Goal: Information Seeking & Learning: Learn about a topic

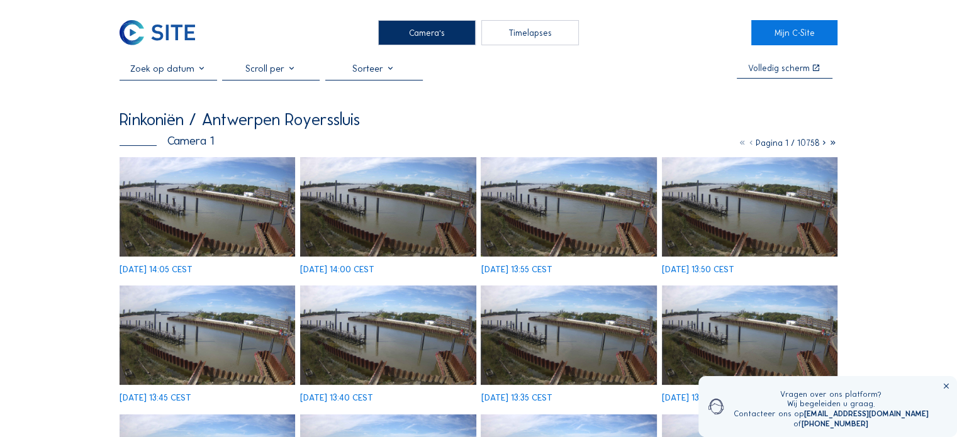
click at [202, 74] on input "text" at bounding box center [169, 68] width 98 height 11
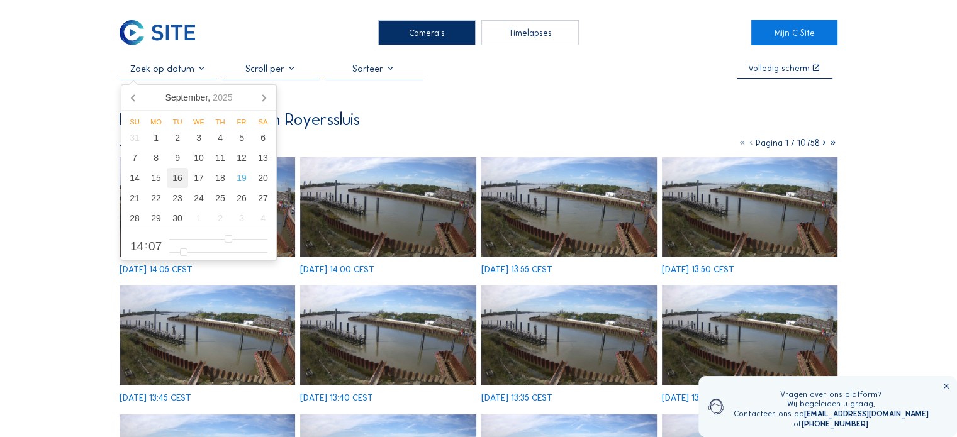
click at [177, 181] on div "16" at bounding box center [177, 178] width 21 height 20
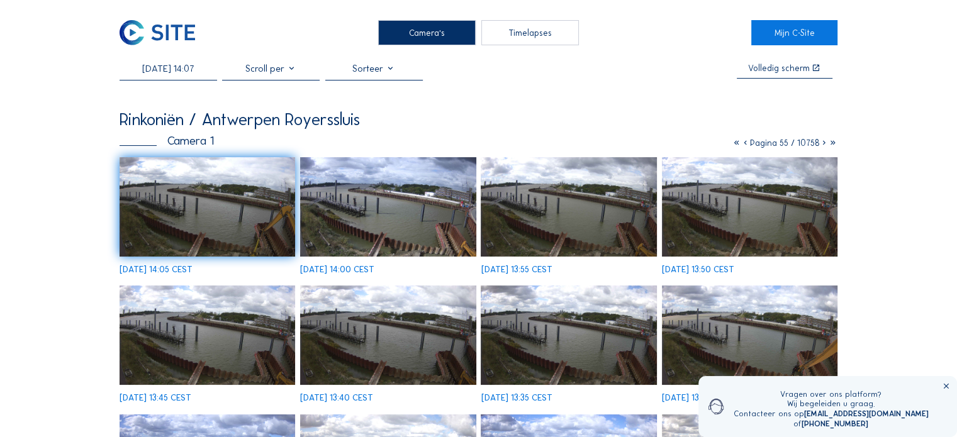
click at [194, 72] on input "[DATE] 14:07" at bounding box center [169, 68] width 98 height 11
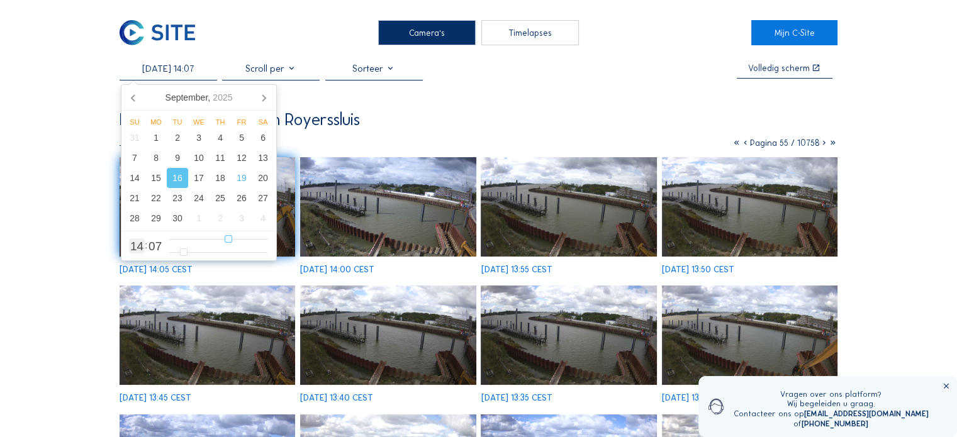
type input "[DATE] 13:07"
type input "13"
type input "[DATE] 12:07"
type input "12"
type input "[DATE] 11:07"
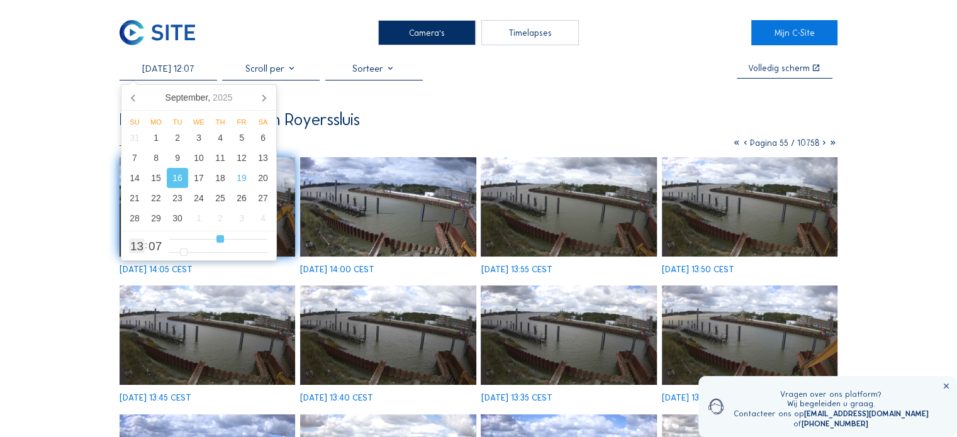
type input "11"
type input "[DATE] 10:07"
type input "10"
type input "[DATE] 09:07"
type input "9"
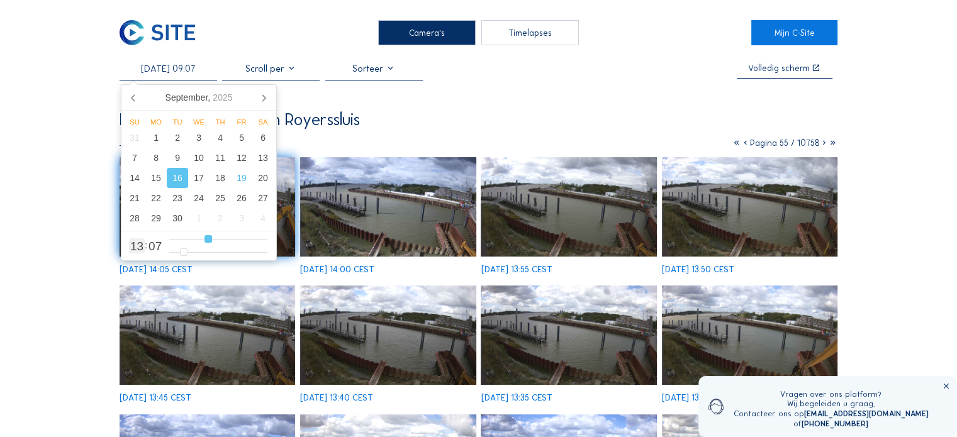
type input "[DATE] 08:07"
type input "8"
type input "[DATE] 07:07"
type input "7"
type input "[DATE] 06:07"
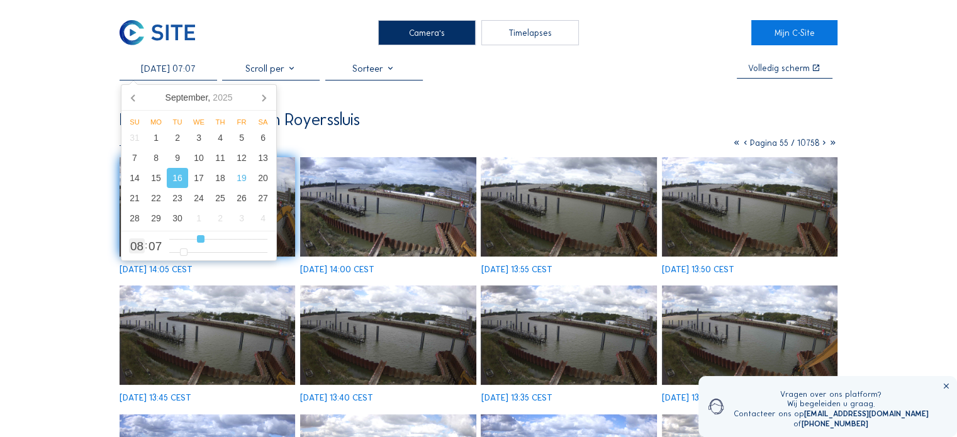
type input "6"
type input "[DATE] 05:07"
type input "5"
type input "[DATE] 04:07"
type input "4"
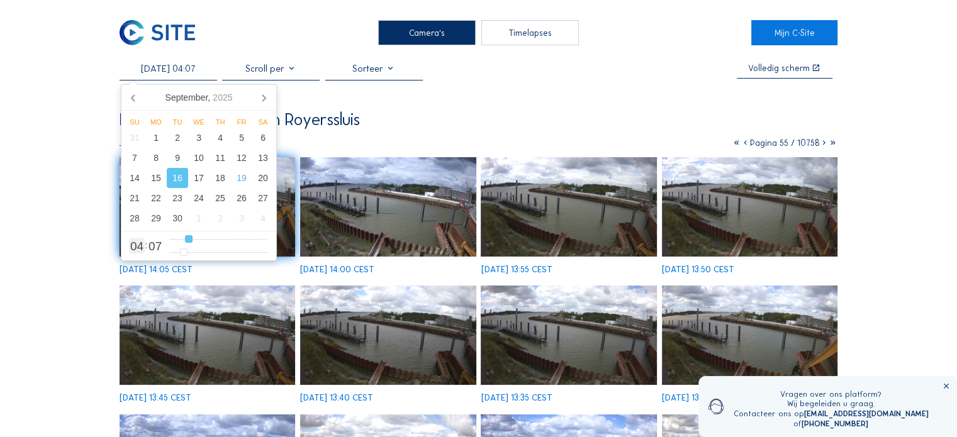
type input "[DATE] 05:07"
type input "5"
type input "[DATE] 06:07"
type input "6"
type input "[DATE] 07:07"
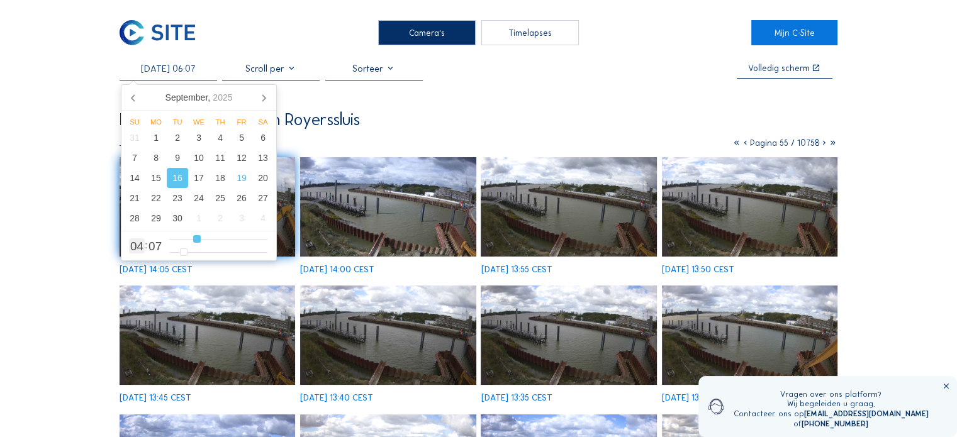
type input "7"
type input "[DATE] 08:07"
type input "8"
type input "[DATE] 09:07"
type input "9"
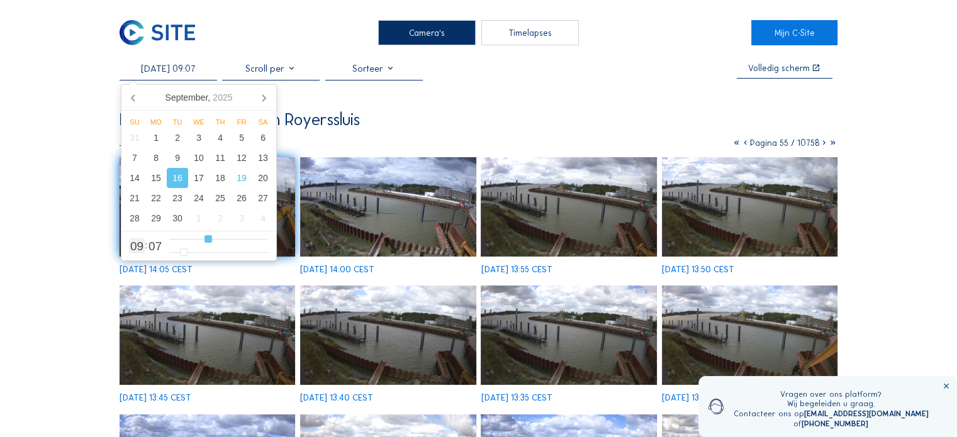
type input "[DATE] 10:07"
type input "10"
type input "[DATE] 09:07"
type input "9"
type input "[DATE] 10:07"
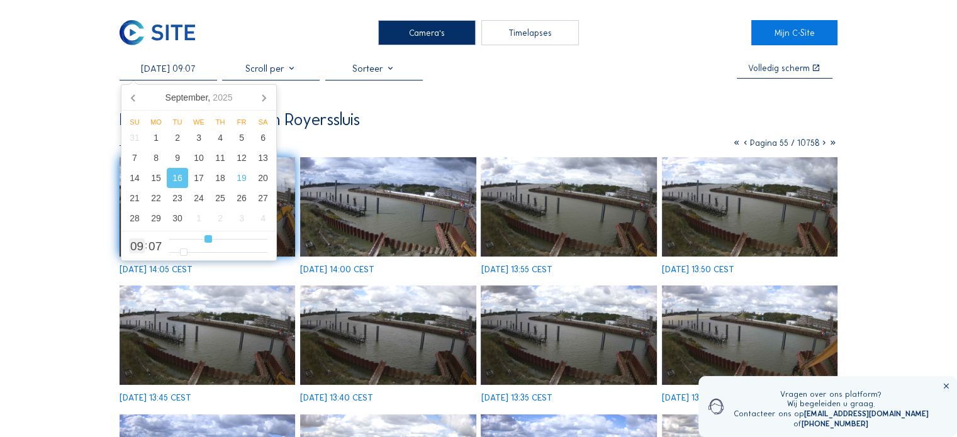
type input "10"
type input "[DATE] 11:07"
type input "11"
type input "[DATE] 12:07"
type input "12"
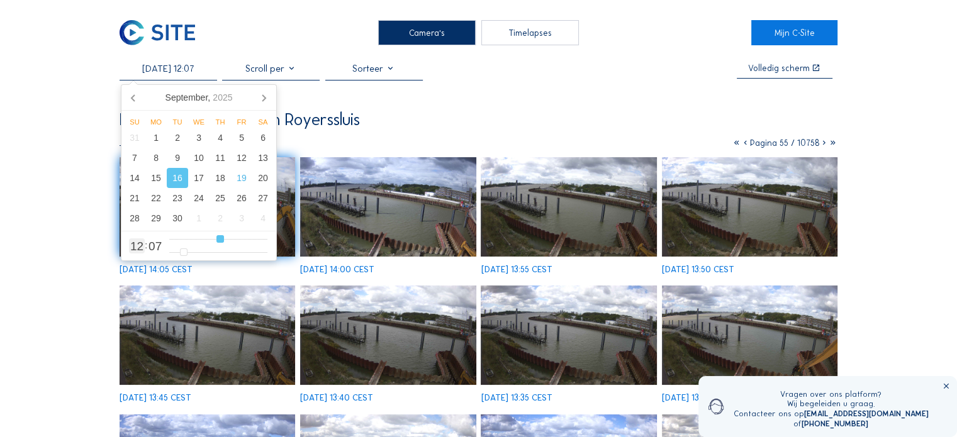
type input "[DATE] 11:07"
type input "11"
type input "[DATE] 10:07"
drag, startPoint x: 224, startPoint y: 241, endPoint x: 212, endPoint y: 242, distance: 12.0
type input "10"
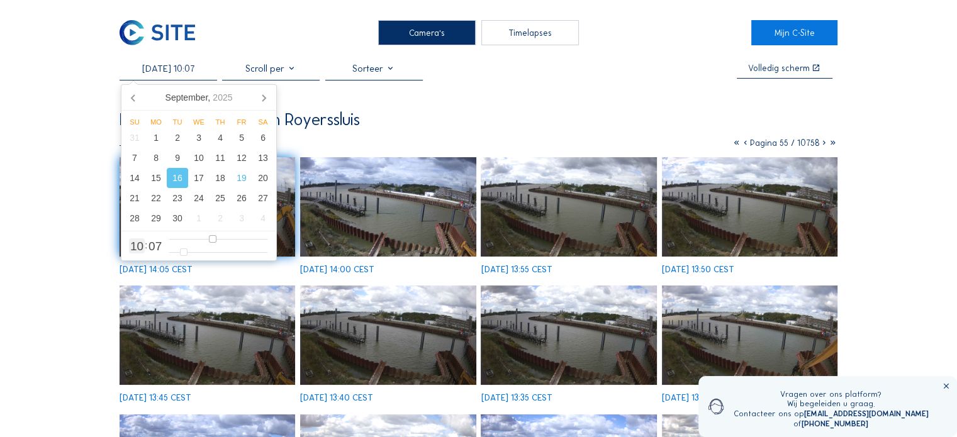
click at [212, 242] on input "range" at bounding box center [218, 239] width 98 height 11
click at [213, 242] on input "range" at bounding box center [218, 239] width 98 height 11
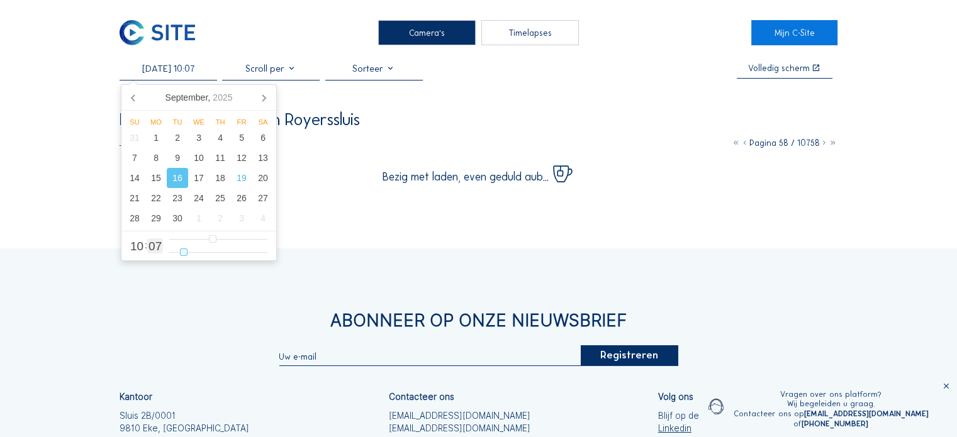
type input "[DATE] 10:08"
type input "8"
type input "[DATE] 10:09"
type input "9"
type input "[DATE] 10:10"
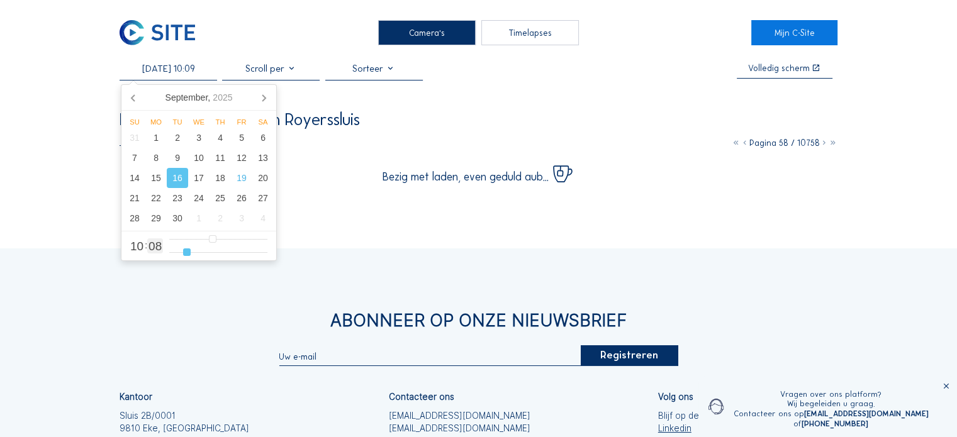
type input "10"
type input "[DATE] 10:11"
type input "11"
type input "[DATE] 10:13"
type input "13"
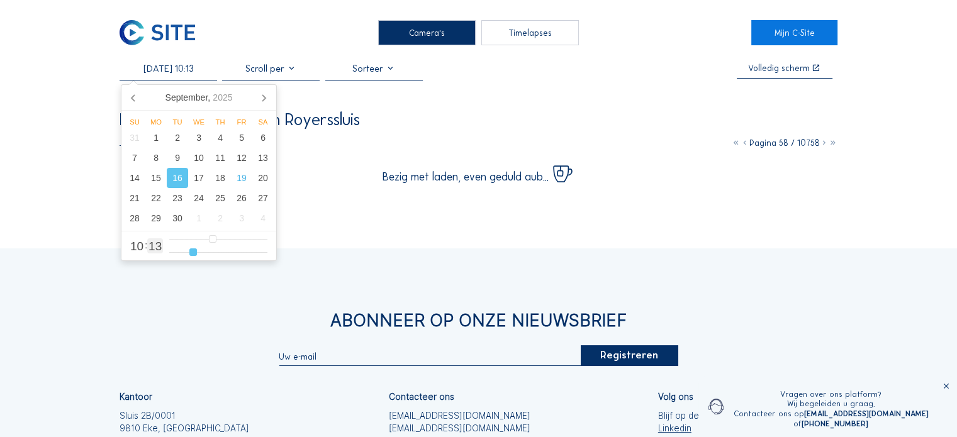
type input "[DATE] 10:14"
type input "14"
type input "[DATE] 10:15"
type input "15"
type input "[DATE] 10:12"
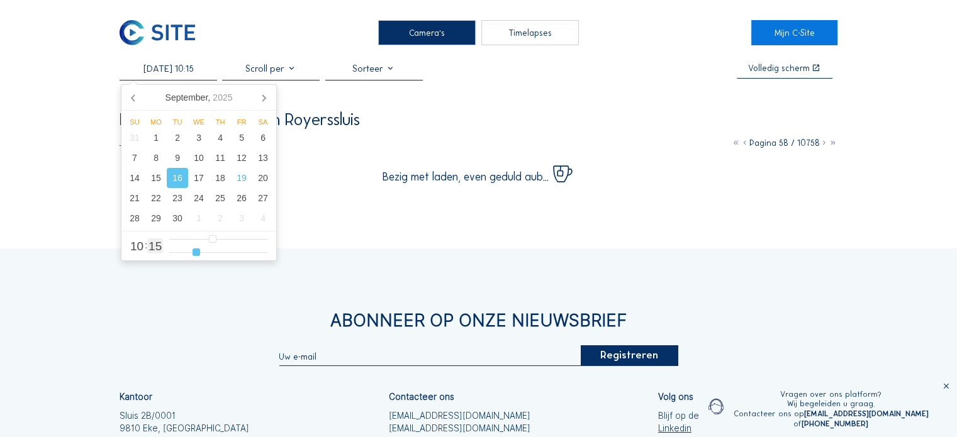
type input "12"
type input "[DATE] 10:06"
type input "6"
type input "[DATE] 10:00"
type input "0"
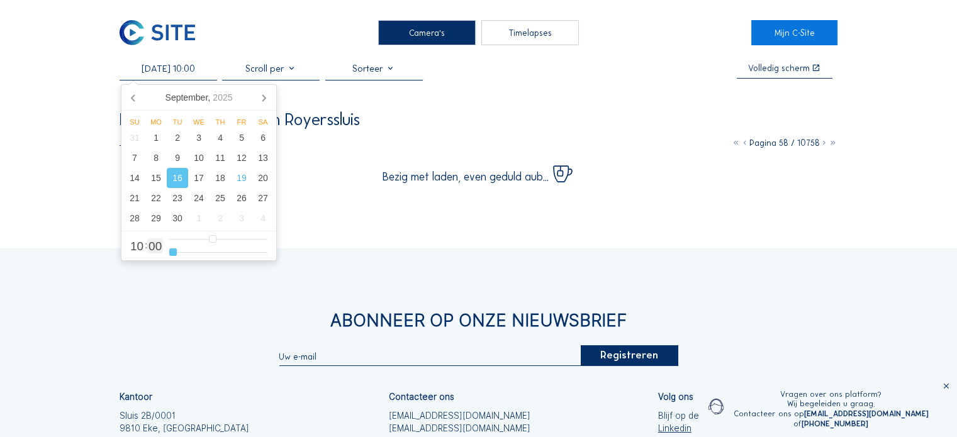
type input "[DATE] 10:01"
type input "1"
type input "[DATE] 10:02"
type input "2"
type input "[DATE] 10:03"
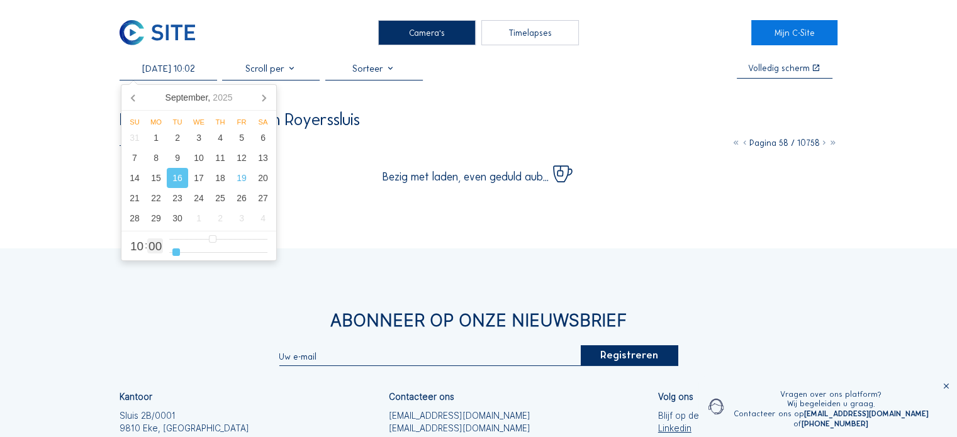
type input "3"
type input "[DATE] 10:04"
type input "4"
type input "[DATE] 10:05"
type input "5"
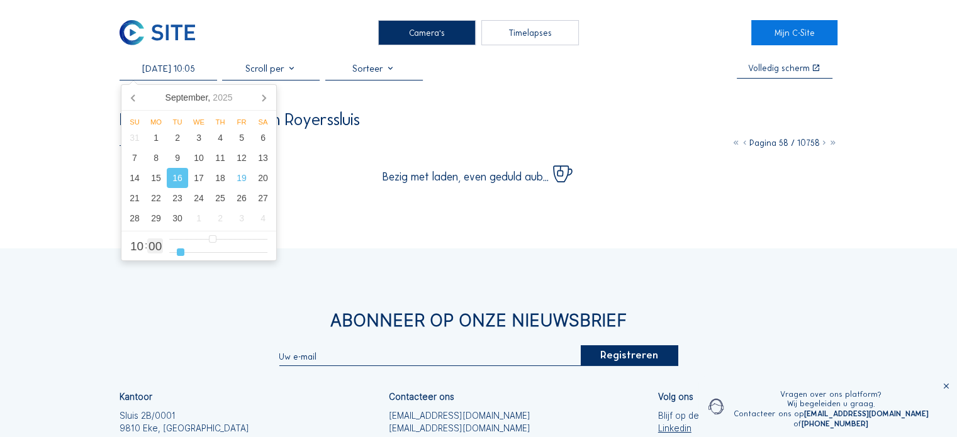
type input "[DATE] 10:06"
type input "6"
type input "[DATE] 10:07"
type input "7"
type input "[DATE] 10:08"
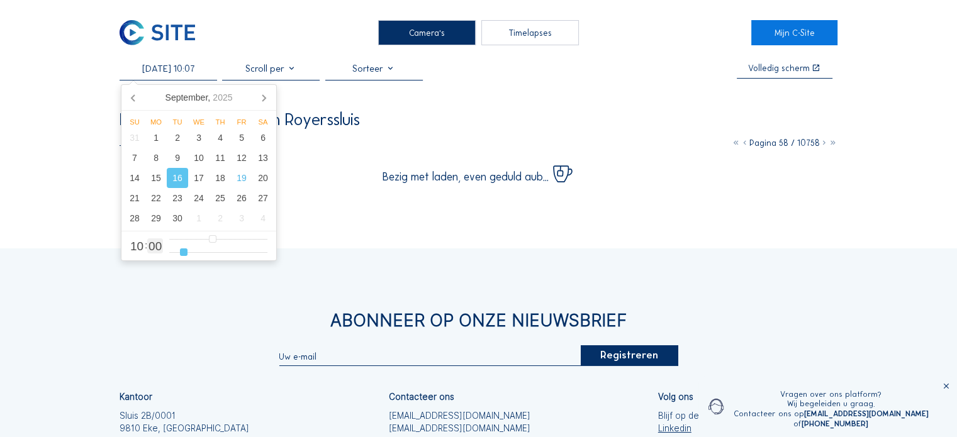
type input "8"
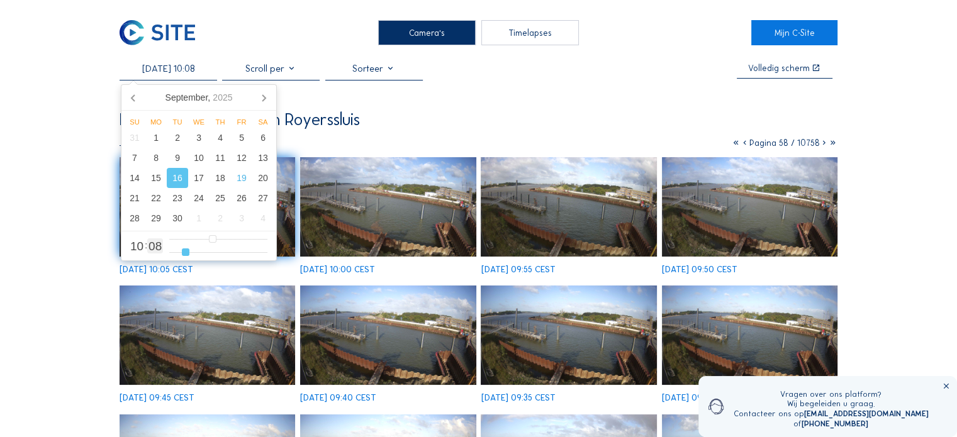
type input "[DATE] 10:07"
type input "7"
type input "[DATE] 10:06"
type input "6"
type input "[DATE] 10:05"
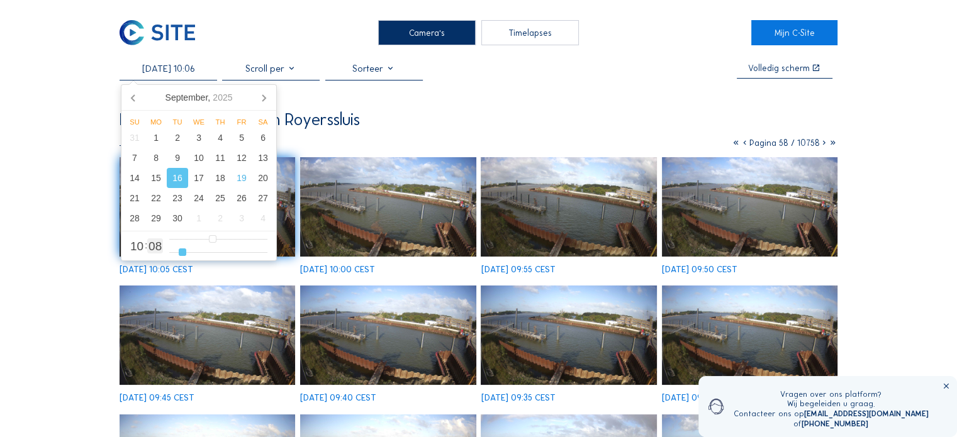
type input "5"
type input "[DATE] 10:04"
type input "4"
type input "[DATE] 10:03"
type input "3"
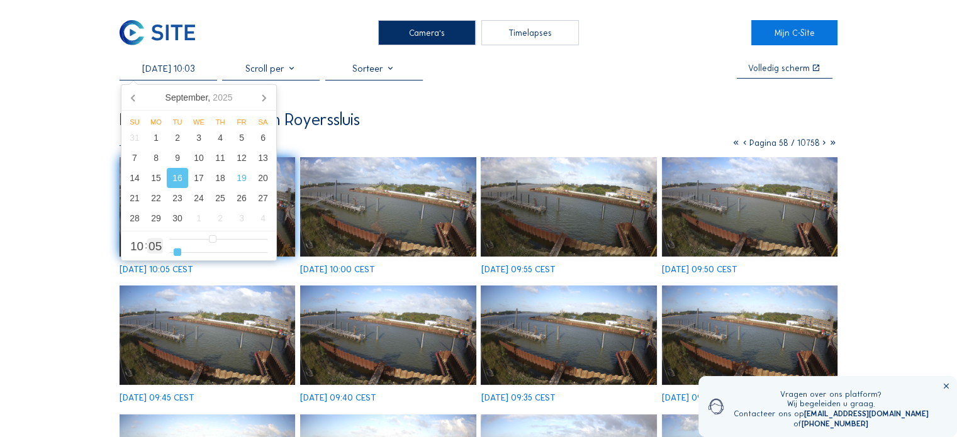
type input "[DATE] 10:02"
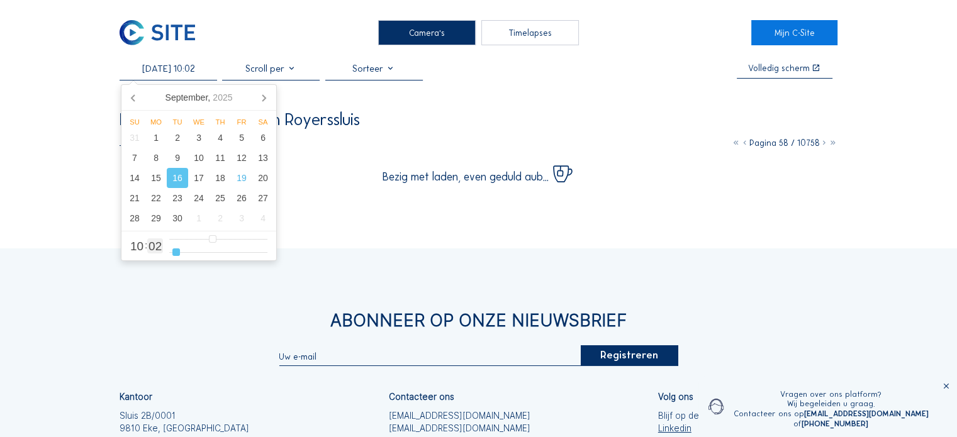
drag, startPoint x: 184, startPoint y: 254, endPoint x: 176, endPoint y: 258, distance: 8.7
type input "2"
click at [176, 258] on input "range" at bounding box center [218, 252] width 98 height 11
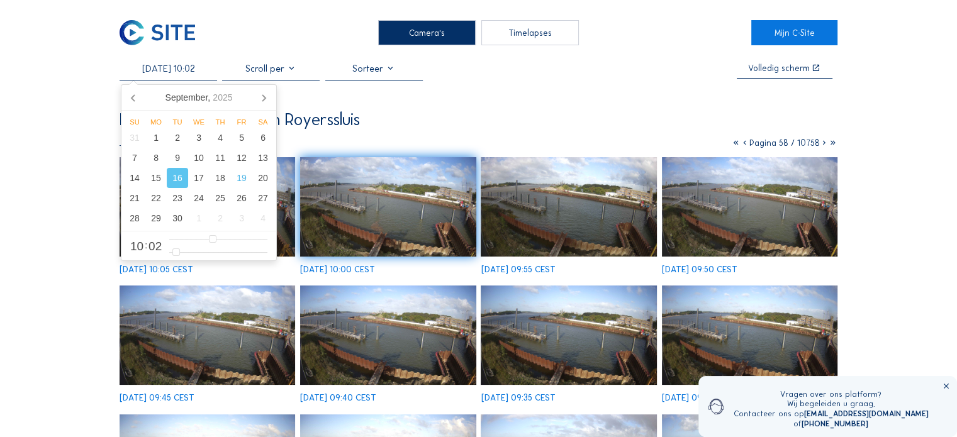
click at [413, 218] on img at bounding box center [388, 206] width 176 height 99
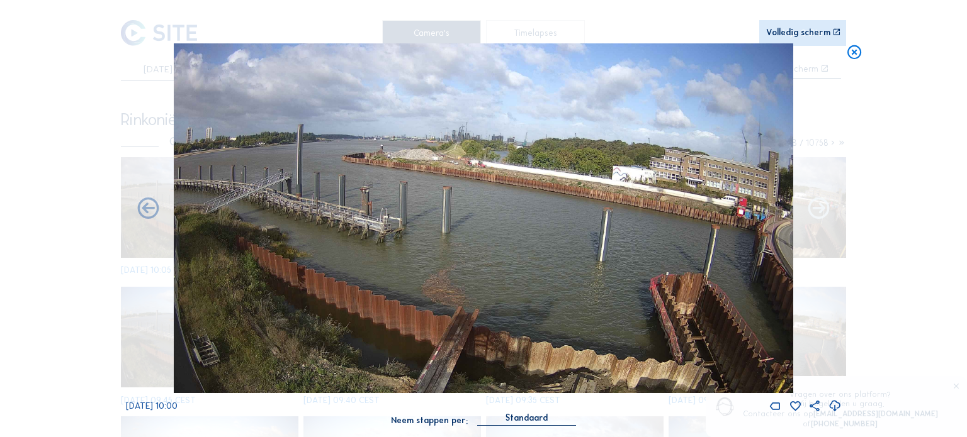
click at [816, 213] on icon at bounding box center [818, 209] width 26 height 26
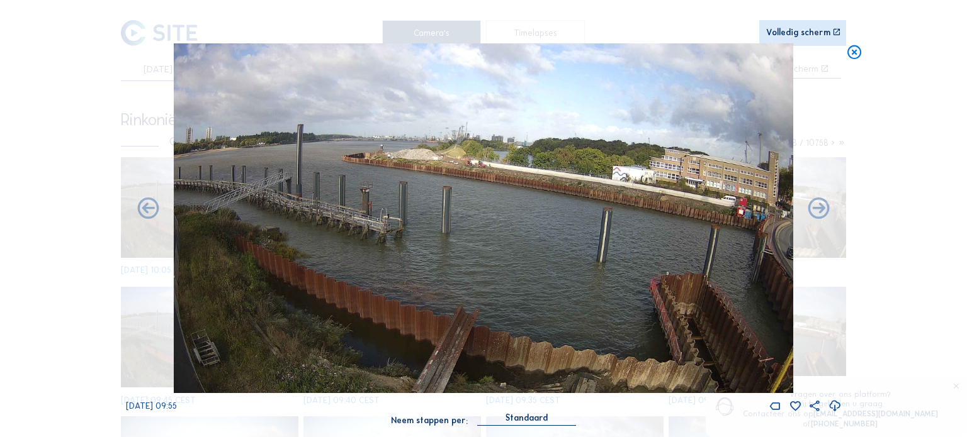
click at [816, 213] on icon at bounding box center [818, 209] width 26 height 26
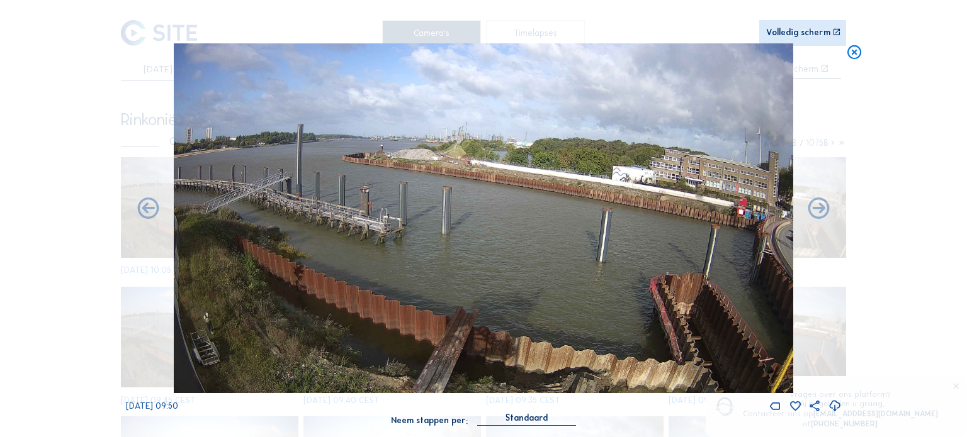
click at [816, 213] on icon at bounding box center [818, 209] width 26 height 26
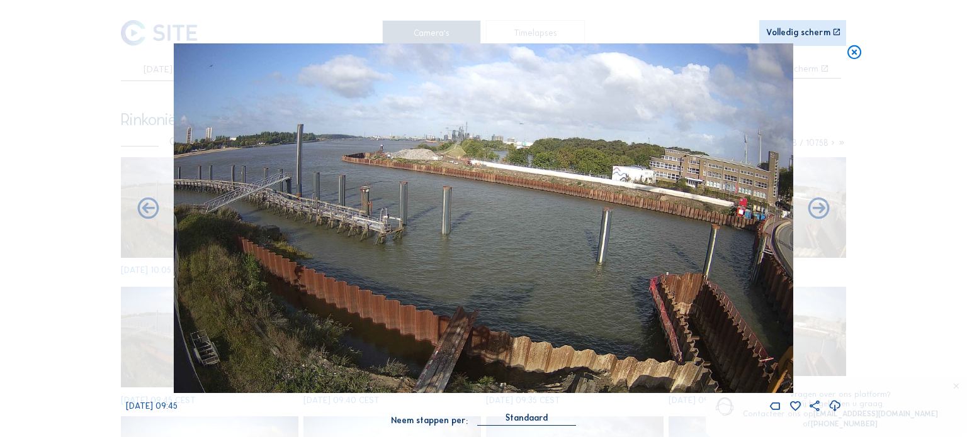
click at [816, 213] on icon at bounding box center [818, 209] width 26 height 26
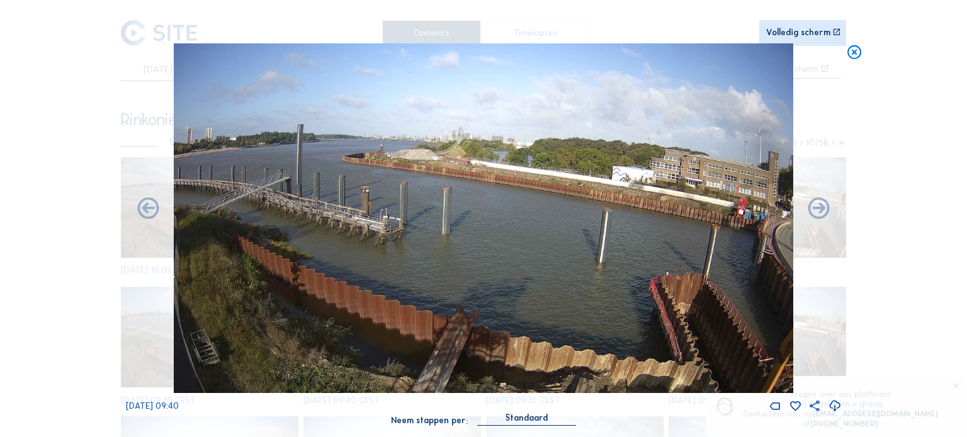
click at [816, 213] on icon at bounding box center [818, 209] width 26 height 26
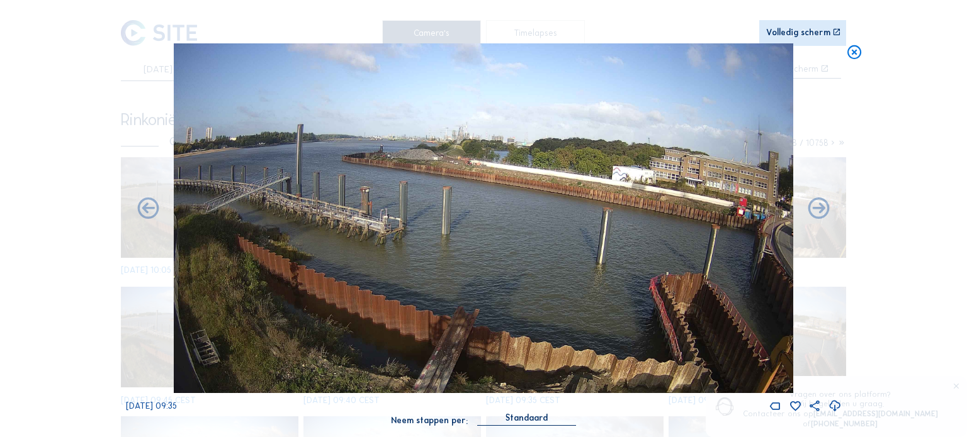
click at [816, 213] on icon at bounding box center [818, 209] width 26 height 26
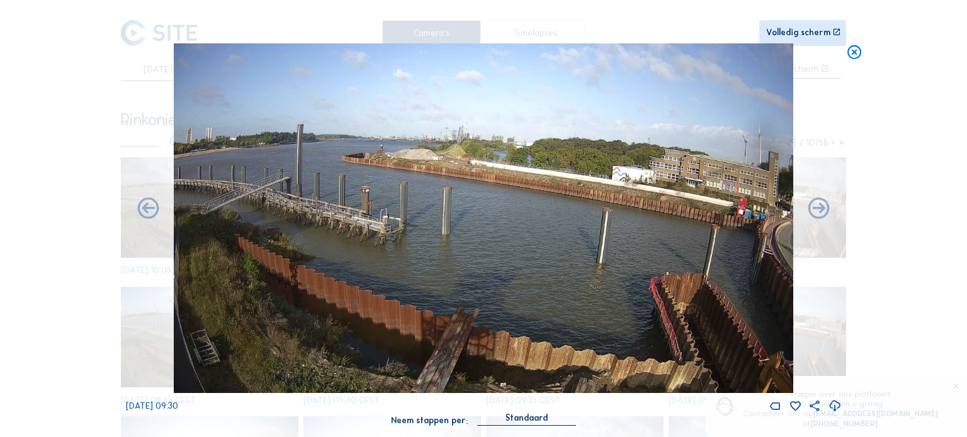
click at [816, 213] on icon at bounding box center [818, 209] width 26 height 26
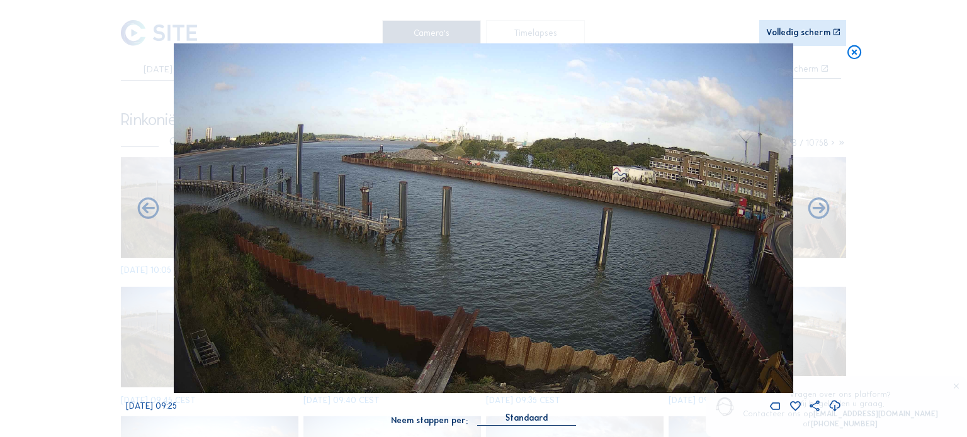
click at [816, 213] on icon at bounding box center [818, 209] width 26 height 26
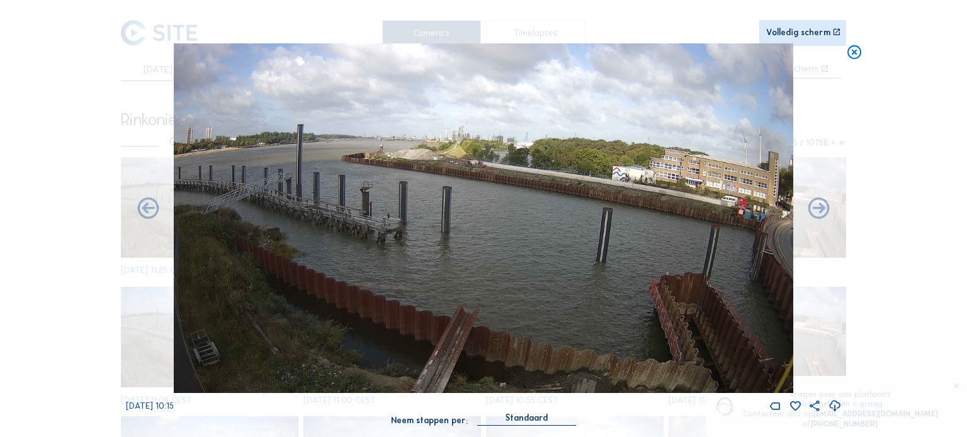
click at [478, 180] on img at bounding box center [483, 218] width 619 height 350
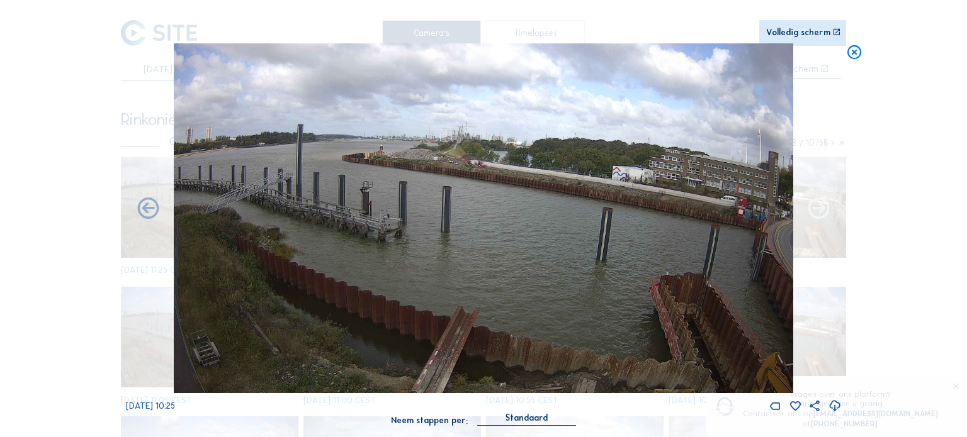
click at [817, 215] on icon at bounding box center [818, 209] width 26 height 26
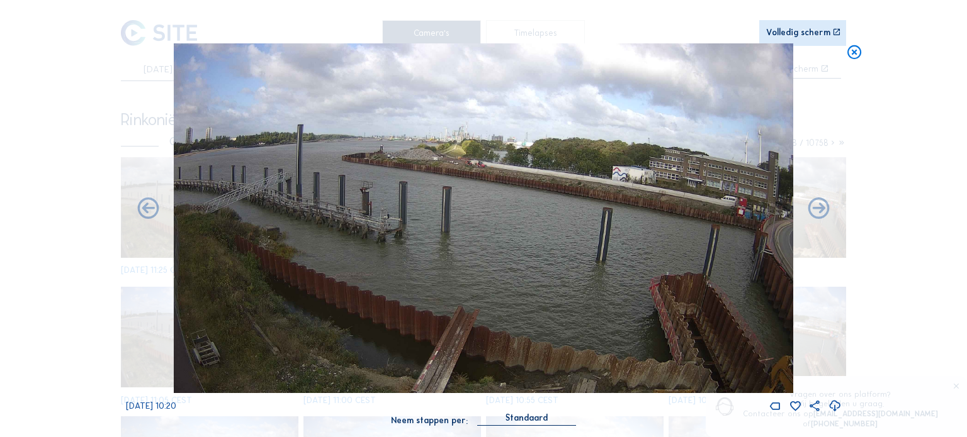
click at [817, 215] on icon at bounding box center [818, 209] width 26 height 26
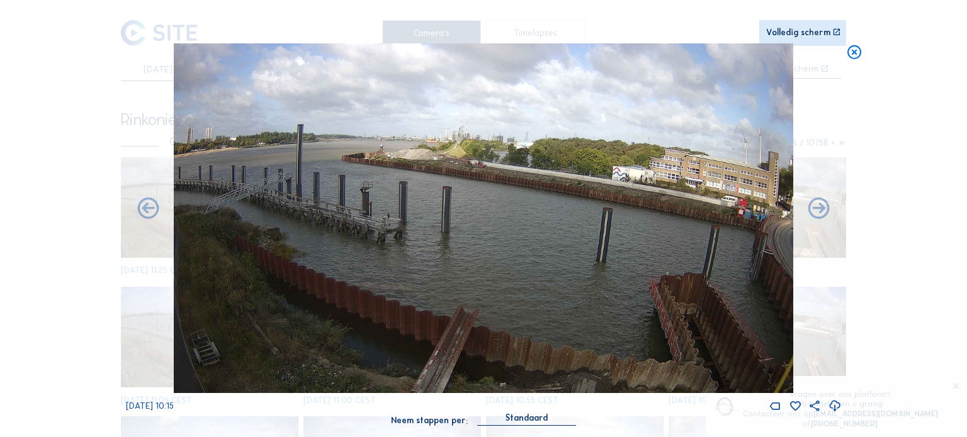
click at [817, 215] on icon at bounding box center [818, 209] width 26 height 26
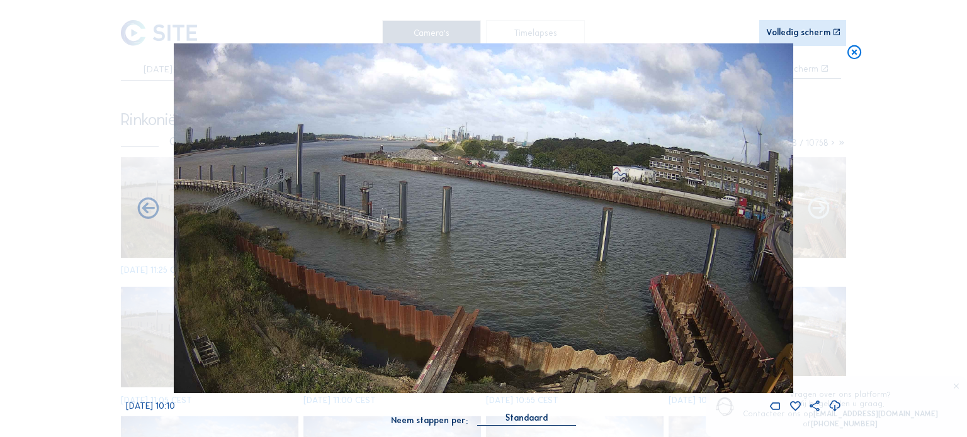
click at [815, 215] on icon at bounding box center [818, 209] width 26 height 26
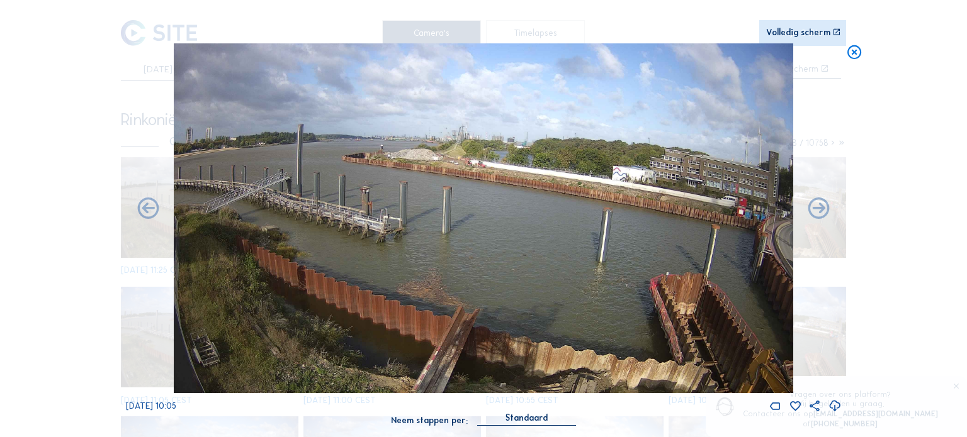
click at [815, 215] on icon at bounding box center [818, 209] width 26 height 26
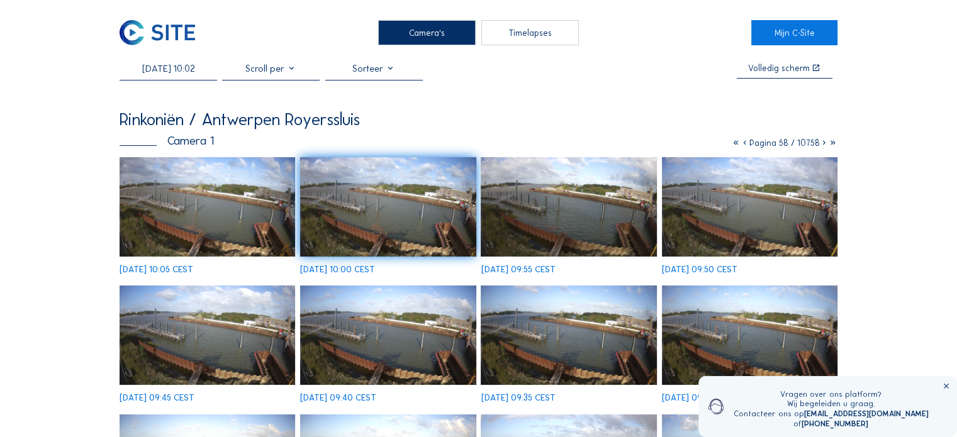
click at [189, 72] on input "[DATE] 10:02" at bounding box center [169, 68] width 98 height 11
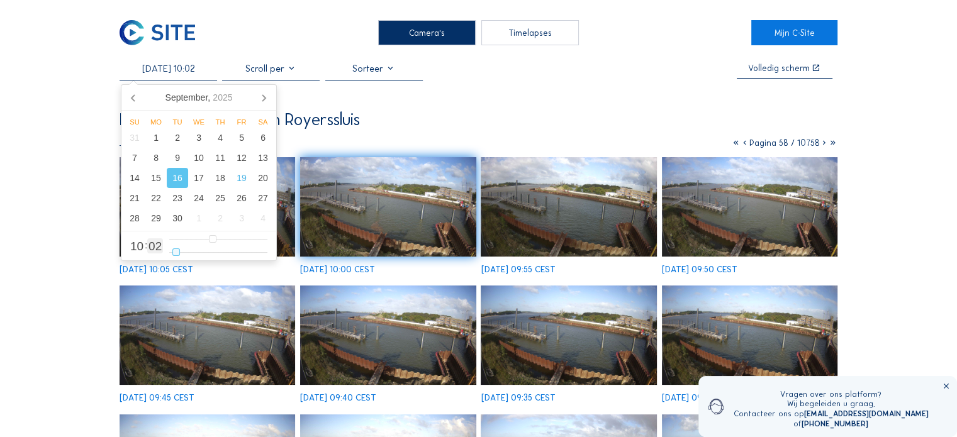
type input "[DATE] 10:01"
type input "1"
type input "[DATE] 10:02"
type input "2"
type input "[DATE] 10:03"
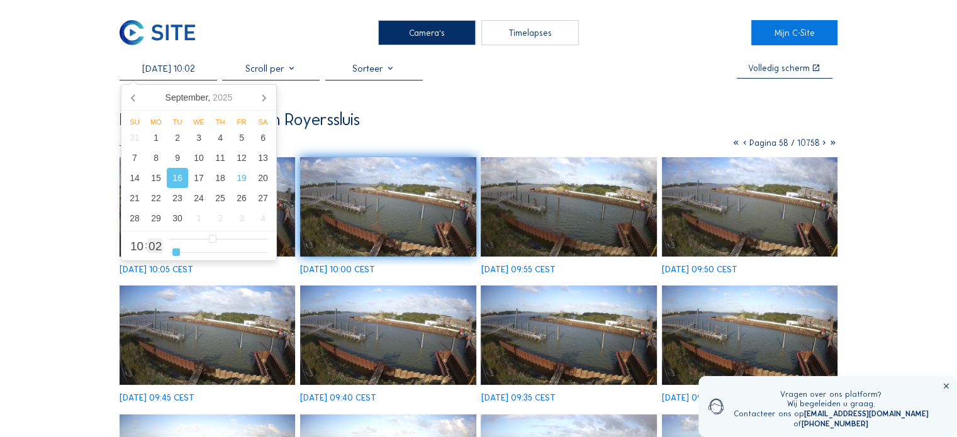
type input "3"
type input "[DATE] 10:05"
type input "5"
type input "[DATE] 10:07"
type input "7"
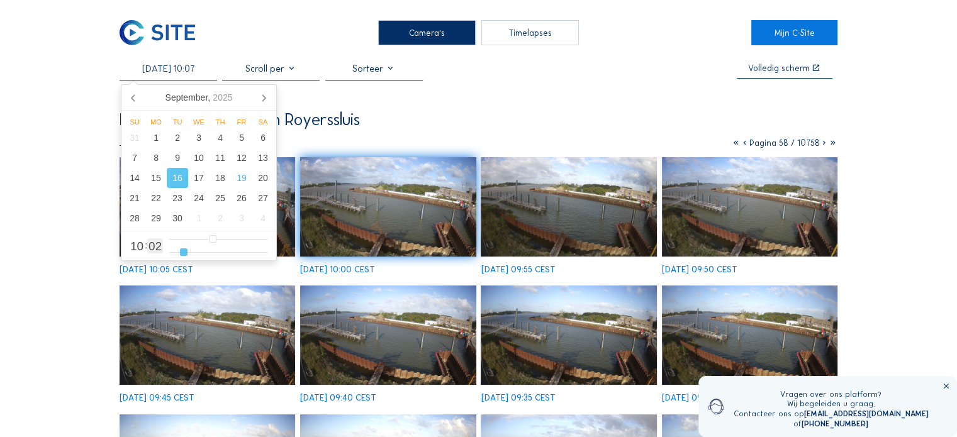
type input "[DATE] 10:09"
type input "9"
type input "[DATE] 10:10"
type input "10"
type input "[DATE] 10:12"
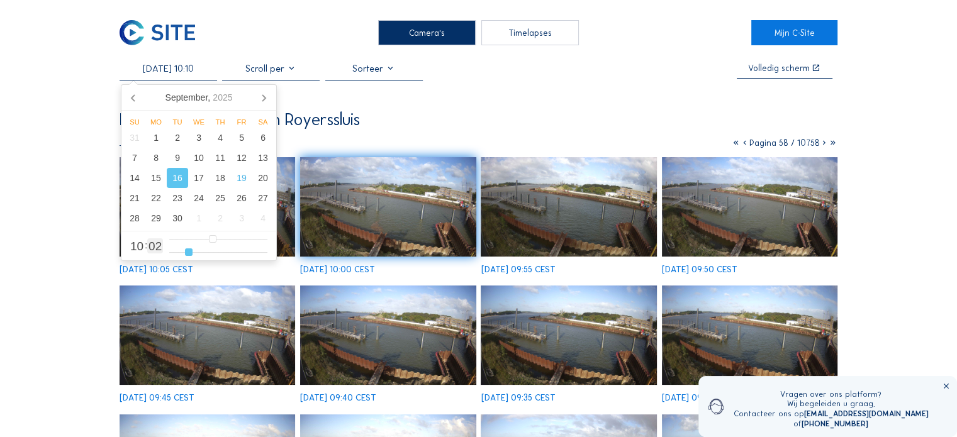
type input "12"
type input "[DATE] 10:14"
type input "14"
type input "[DATE] 10:15"
type input "15"
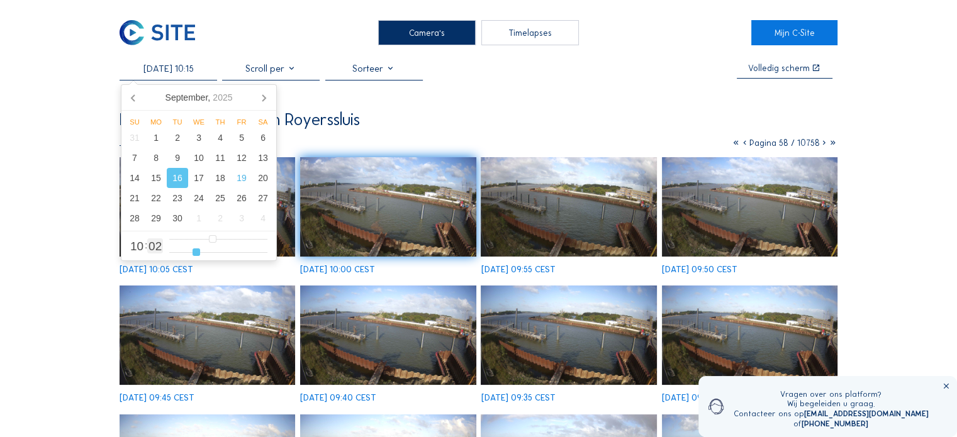
type input "[DATE] 10:16"
type input "16"
type input "[DATE] 10:18"
type input "18"
type input "[DATE] 10:19"
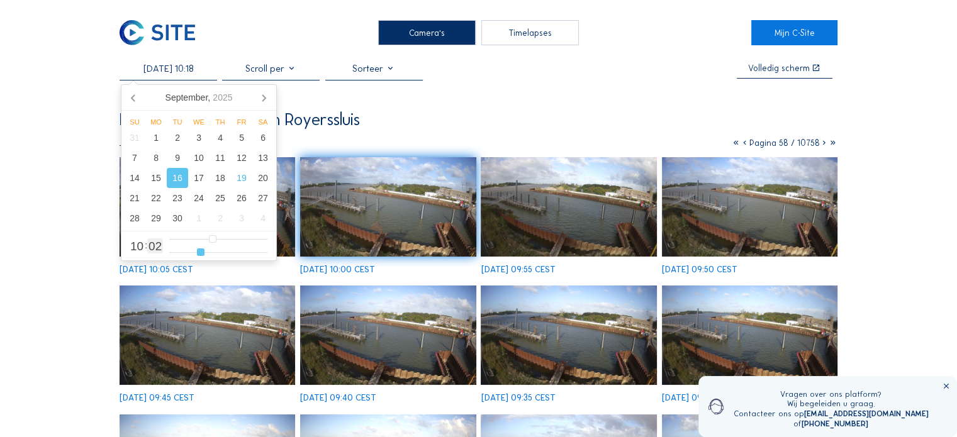
type input "19"
type input "[DATE] 10:21"
type input "21"
type input "[DATE] 10:24"
type input "24"
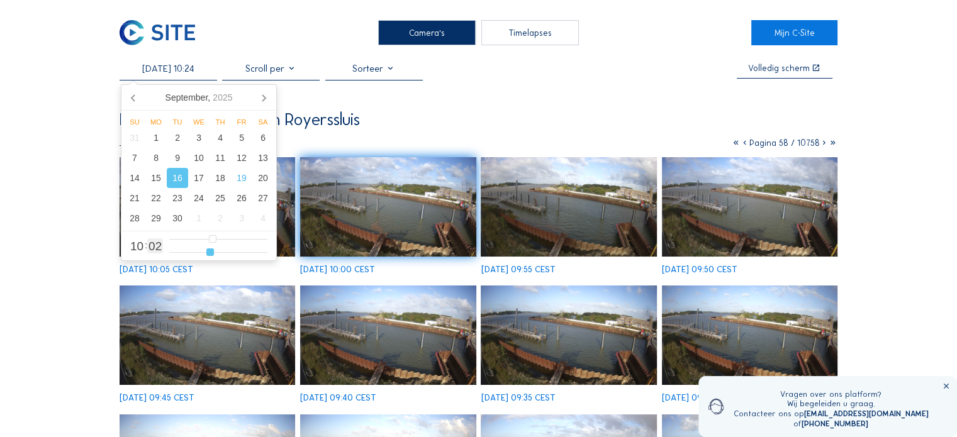
type input "[DATE] 10:26"
type input "26"
type input "[DATE] 10:27"
type input "27"
type input "[DATE] 10:28"
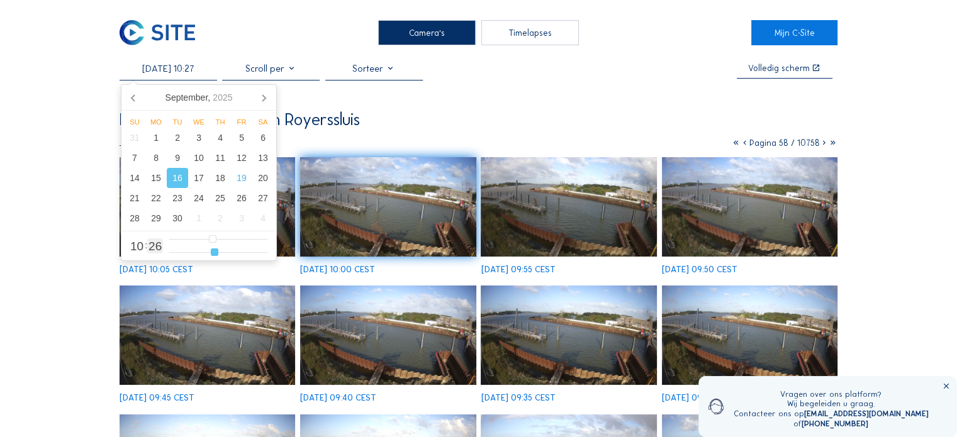
type input "28"
type input "[DATE] 10:29"
type input "29"
type input "[DATE] 10:30"
type input "30"
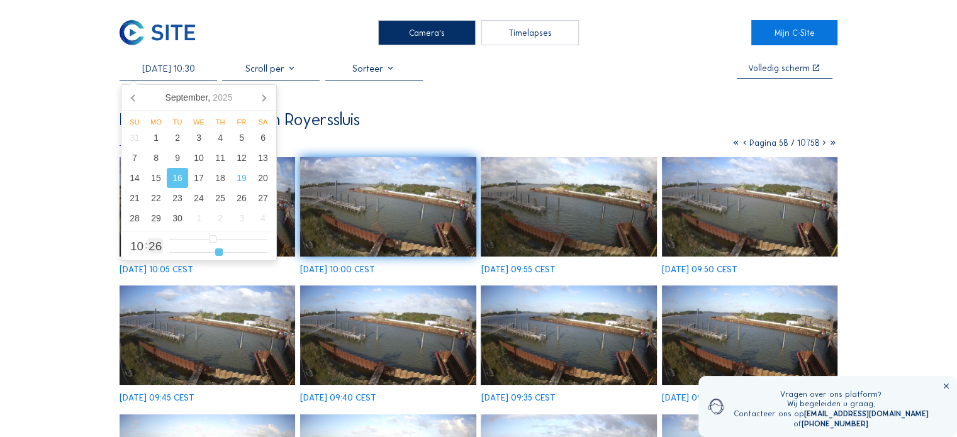
type input "[DATE] 10:31"
type input "31"
type input "[DATE] 10:32"
type input "32"
type input "[DATE] 10:31"
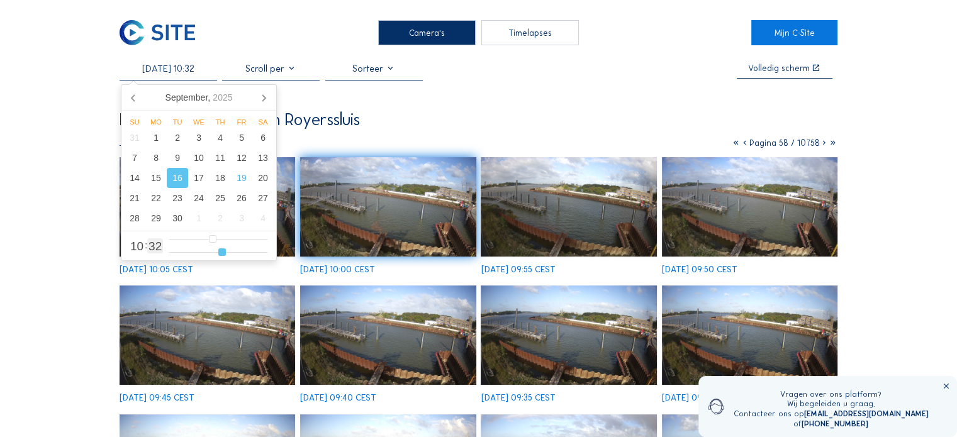
type input "31"
type input "[DATE] 10:30"
type input "30"
type input "[DATE] 10:29"
type input "29"
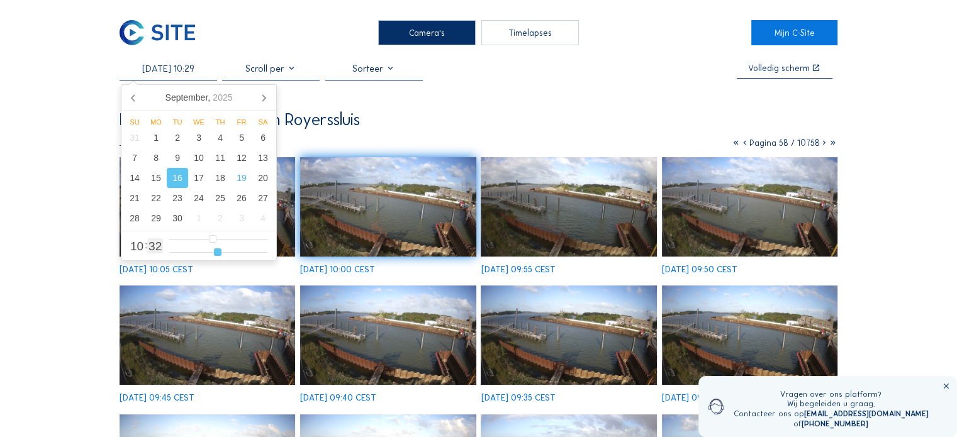
type input "[DATE] 10:28"
type input "28"
type input "[DATE] 10:27"
type input "27"
type input "[DATE] 10:26"
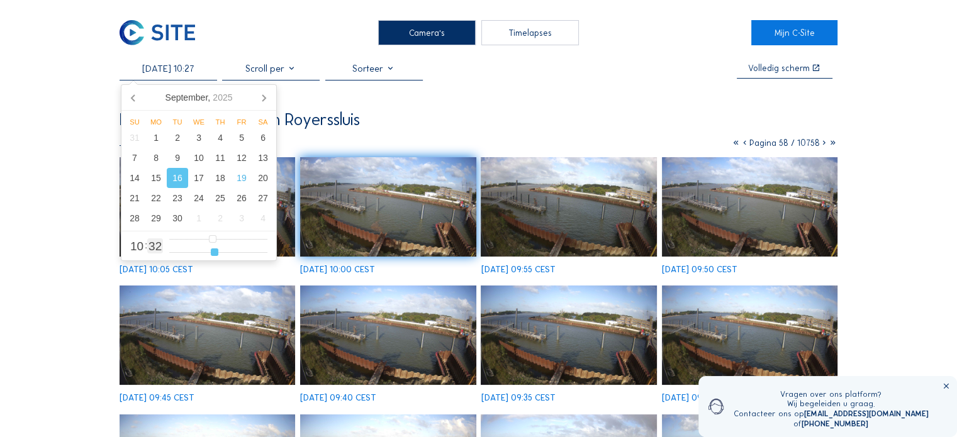
type input "26"
type input "[DATE] 10:23"
type input "23"
type input "[DATE] 10:22"
type input "22"
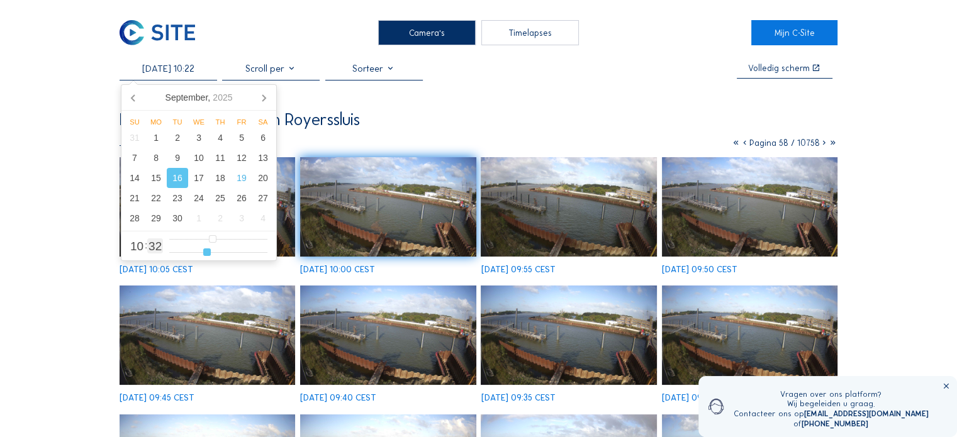
type input "[DATE] 10:21"
type input "21"
type input "[DATE] 10:20"
type input "20"
type input "[DATE] 10:19"
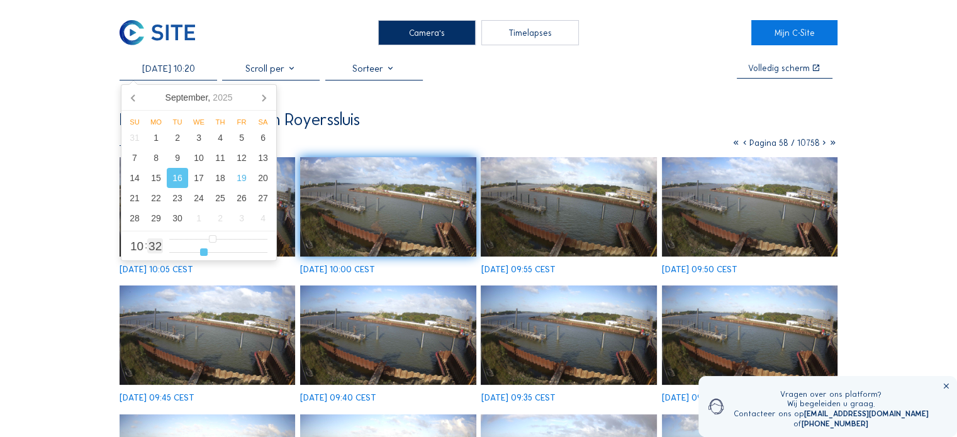
type input "19"
type input "[DATE] 10:17"
type input "17"
type input "[DATE] 10:16"
type input "16"
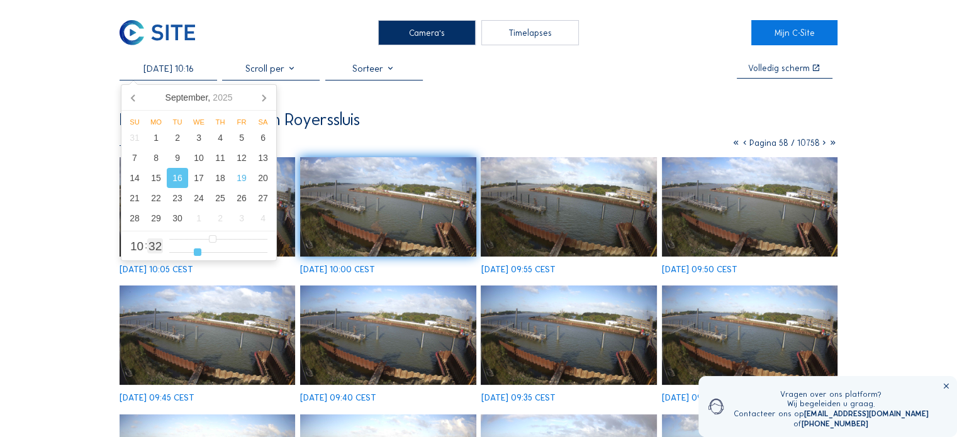
type input "[DATE] 10:15"
type input "15"
type input "[DATE] 10:13"
type input "13"
type input "[DATE] 10:12"
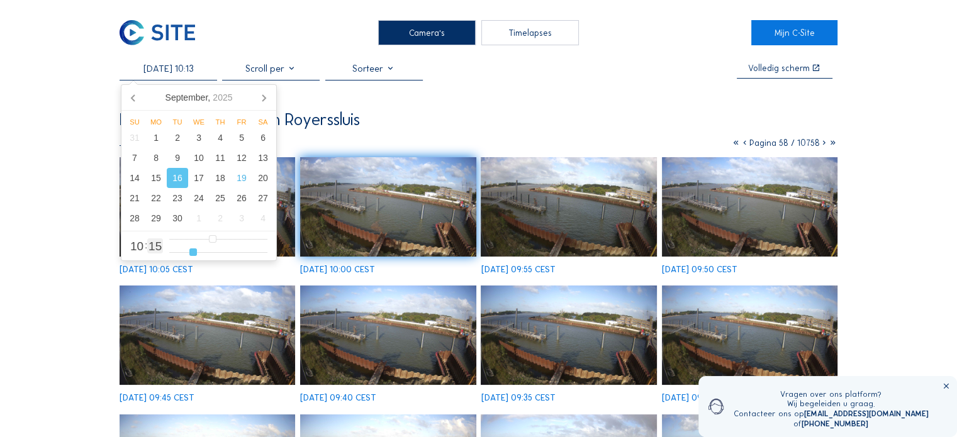
type input "12"
type input "[DATE] 10:11"
type input "11"
type input "[DATE] 10:10"
type input "10"
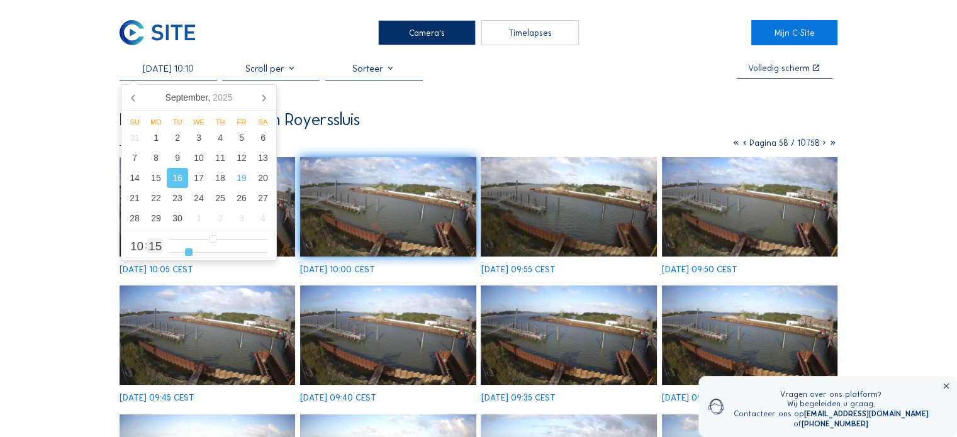
type input "[DATE] 10:09"
type input "9"
type input "[DATE] 10:08"
type input "8"
type input "[DATE] 10:07"
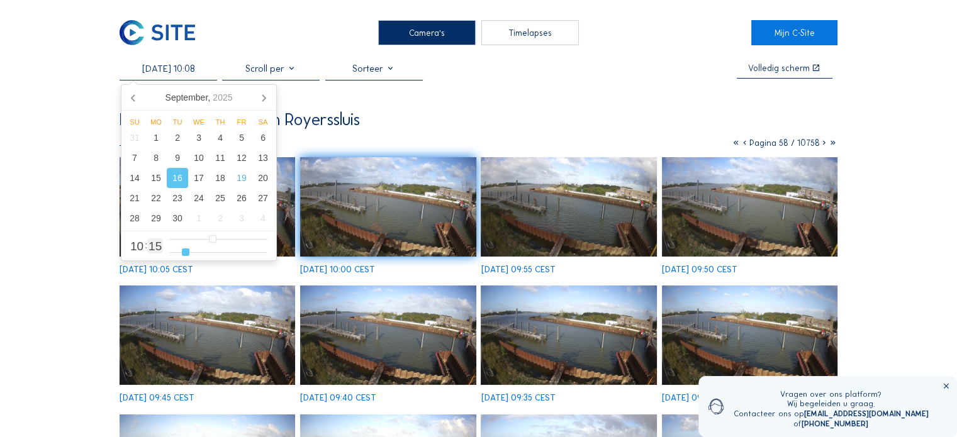
type input "7"
type input "[DATE] 10:06"
type input "6"
type input "[DATE] 10:05"
type input "5"
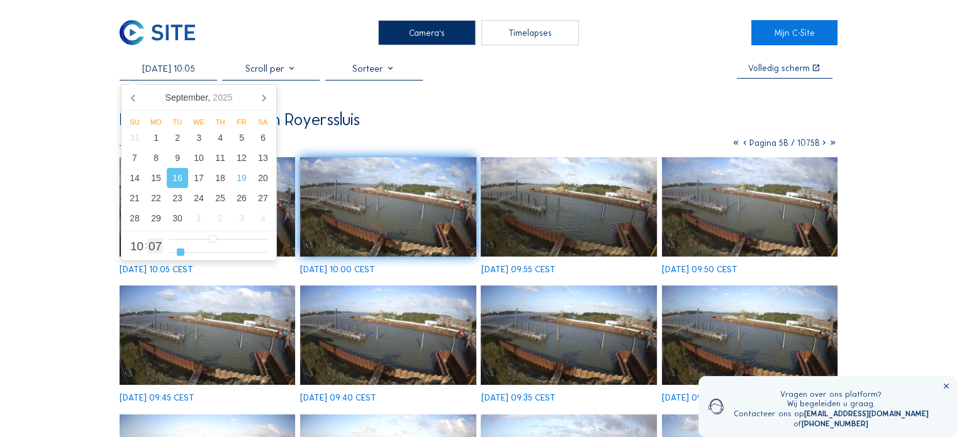
type input "[DATE] 10:04"
type input "4"
type input "[DATE] 10:03"
type input "3"
type input "[DATE] 10:02"
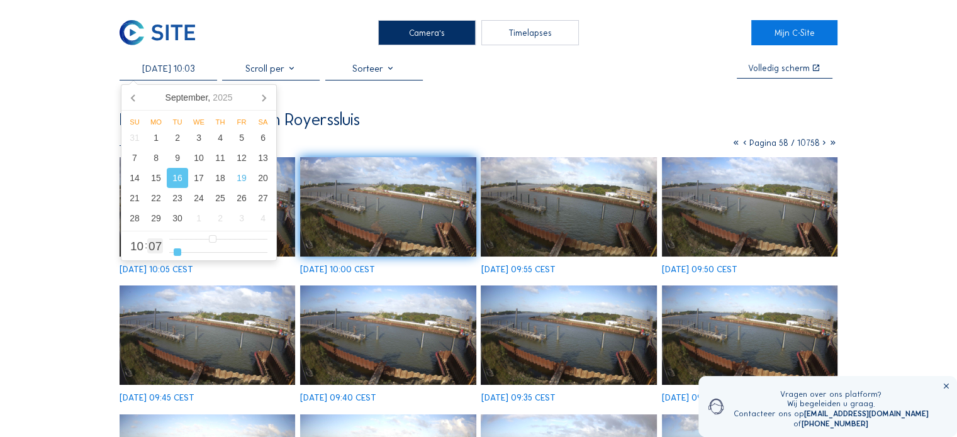
type input "2"
click at [176, 251] on input "range" at bounding box center [218, 252] width 98 height 11
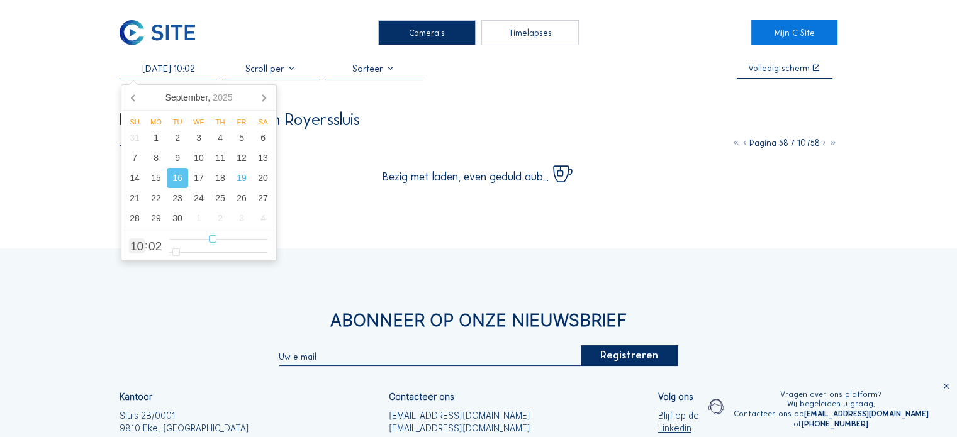
type input "[DATE] 11:02"
type input "11"
type input "[DATE] 10:02"
type input "10"
type input "[DATE] 09:02"
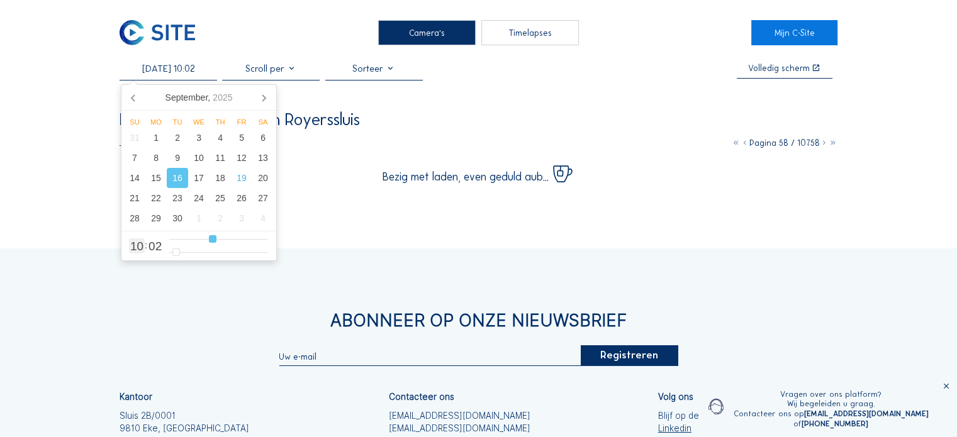
type input "9"
type input "[DATE] 08:02"
type input "8"
type input "[DATE] 07:02"
type input "7"
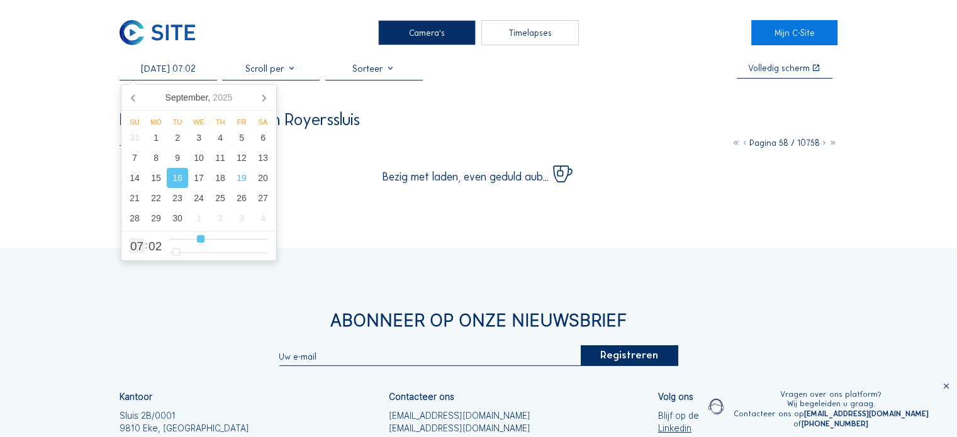
type input "[DATE] 08:02"
type input "8"
drag, startPoint x: 214, startPoint y: 241, endPoint x: 227, endPoint y: 243, distance: 12.7
click at [227, 243] on input "range" at bounding box center [218, 239] width 98 height 11
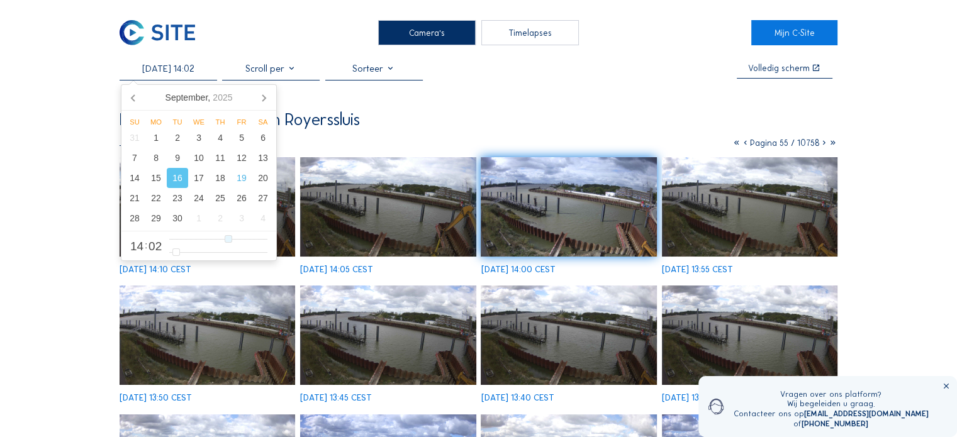
click at [406, 208] on img at bounding box center [388, 206] width 176 height 99
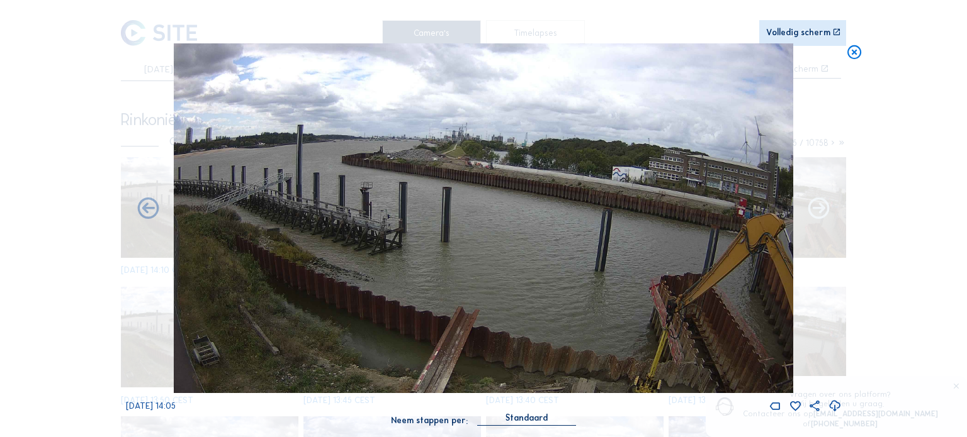
click at [820, 211] on icon at bounding box center [818, 209] width 26 height 26
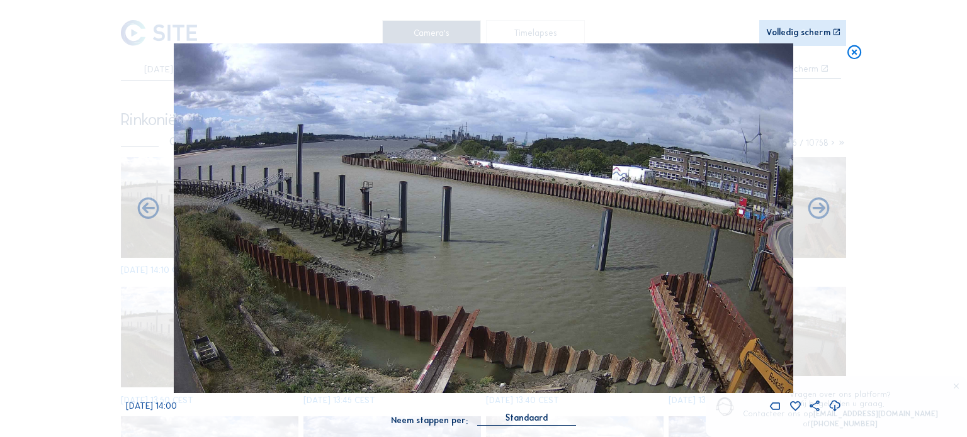
click at [820, 211] on icon at bounding box center [818, 209] width 26 height 26
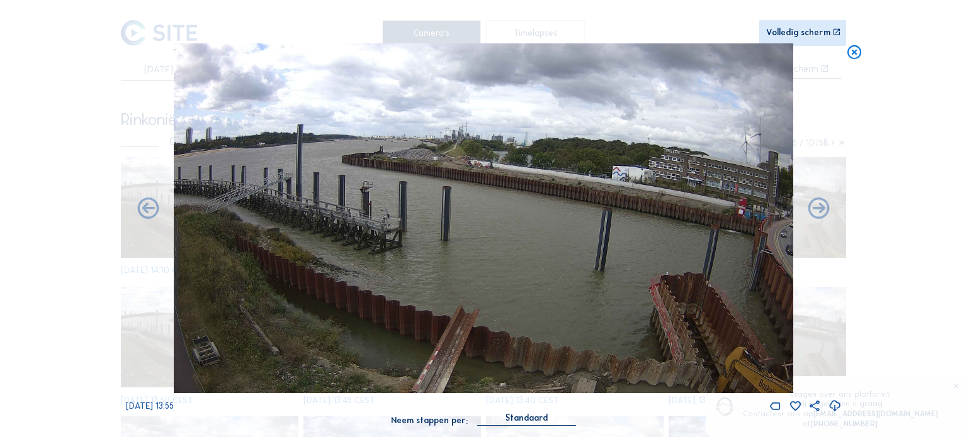
click at [820, 211] on icon at bounding box center [818, 209] width 26 height 26
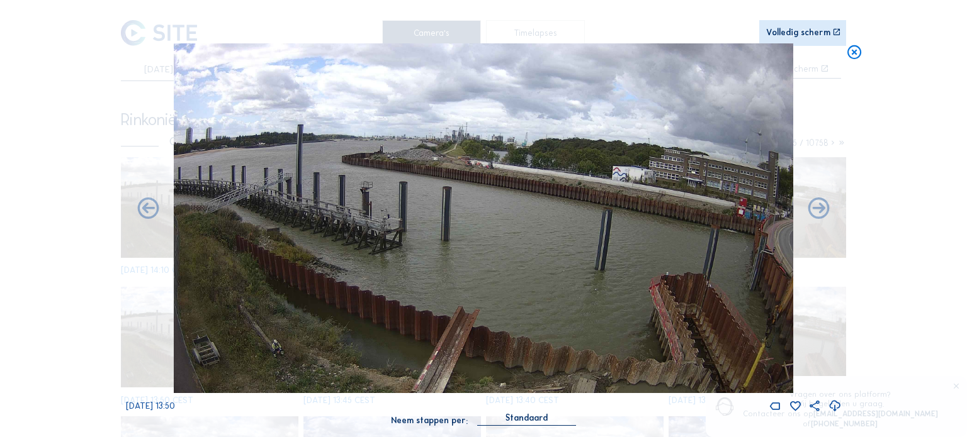
click at [820, 211] on icon at bounding box center [818, 209] width 26 height 26
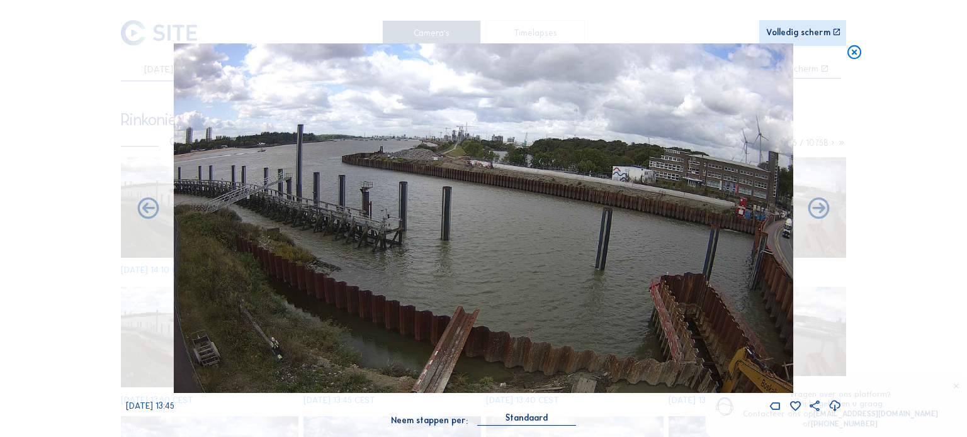
click at [820, 211] on icon at bounding box center [818, 209] width 26 height 26
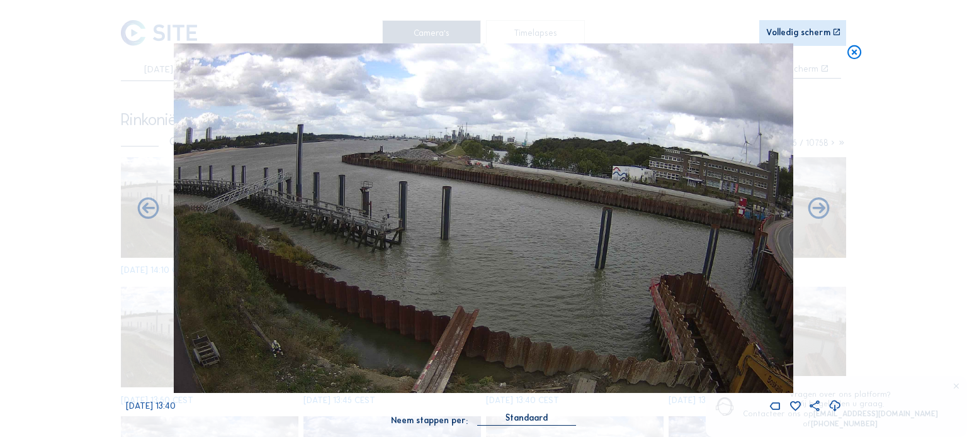
click at [820, 211] on icon at bounding box center [818, 209] width 26 height 26
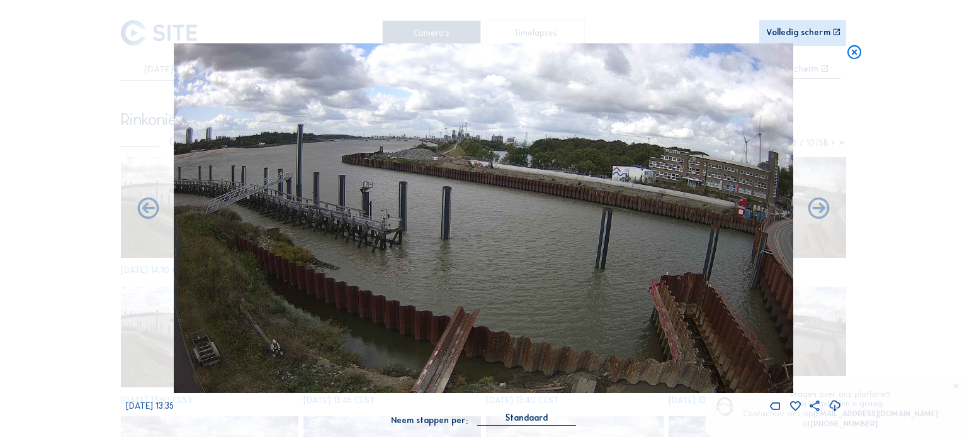
click at [820, 211] on icon at bounding box center [818, 209] width 26 height 26
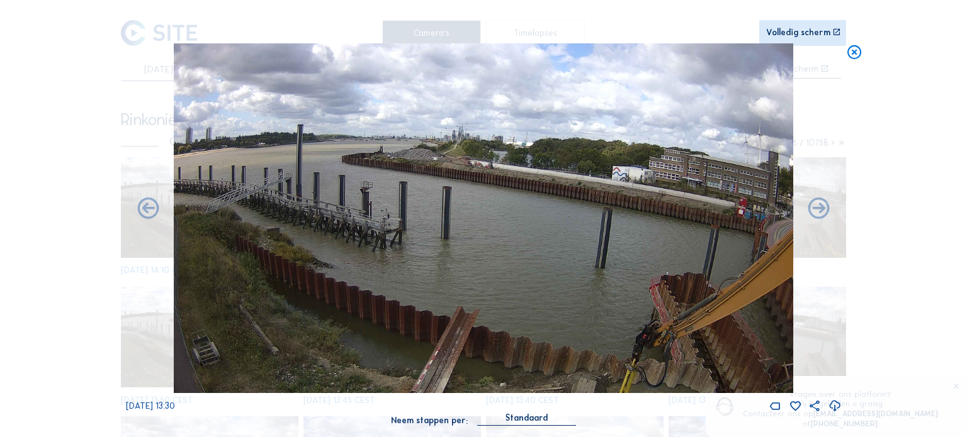
click at [820, 211] on icon at bounding box center [818, 209] width 26 height 26
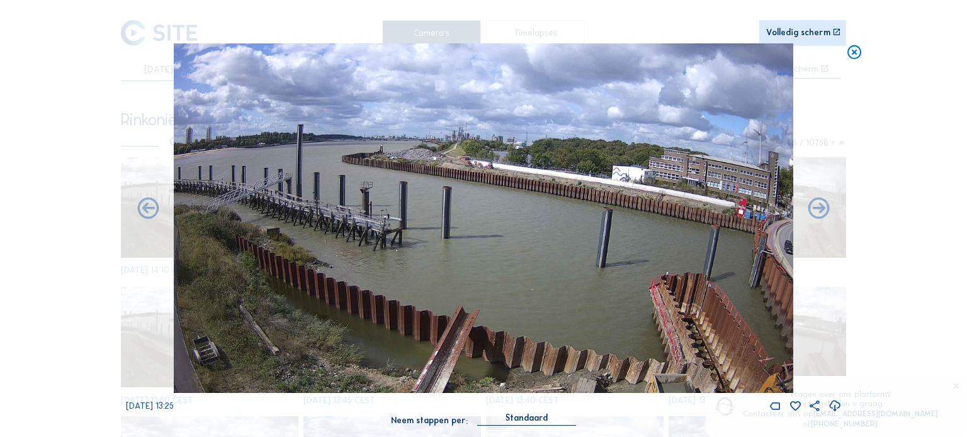
click at [820, 211] on icon at bounding box center [818, 209] width 26 height 26
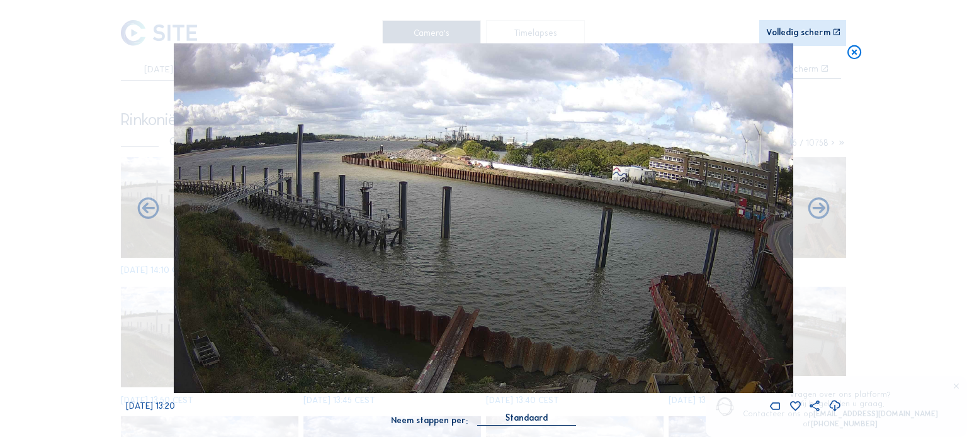
click at [820, 211] on icon at bounding box center [818, 209] width 26 height 26
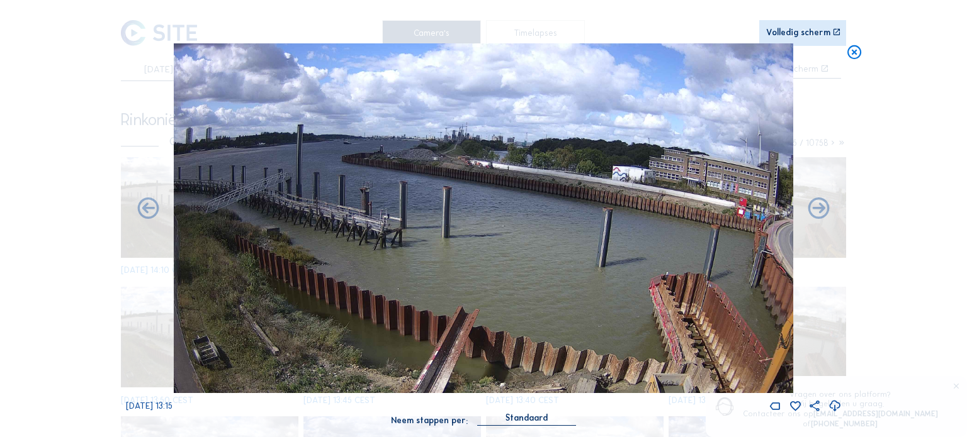
click at [820, 211] on icon at bounding box center [818, 209] width 26 height 26
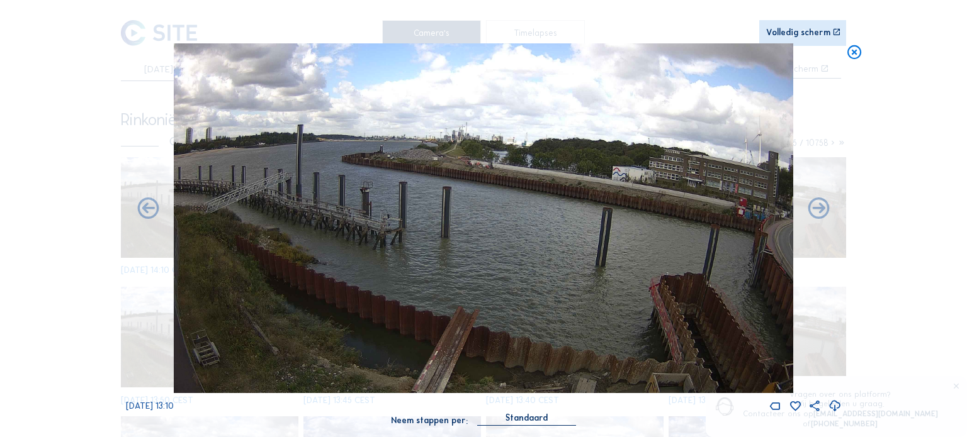
click at [820, 211] on icon at bounding box center [818, 209] width 26 height 26
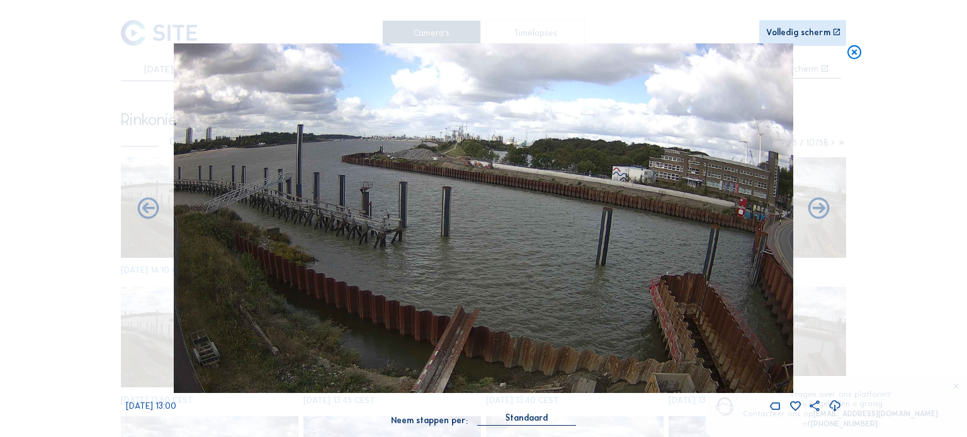
click at [852, 53] on icon at bounding box center [854, 52] width 17 height 18
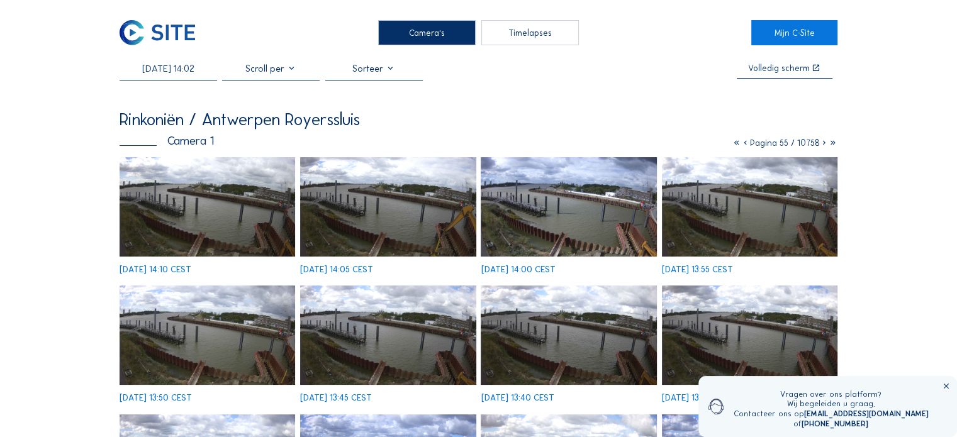
click at [425, 30] on div "Camera's" at bounding box center [427, 32] width 98 height 25
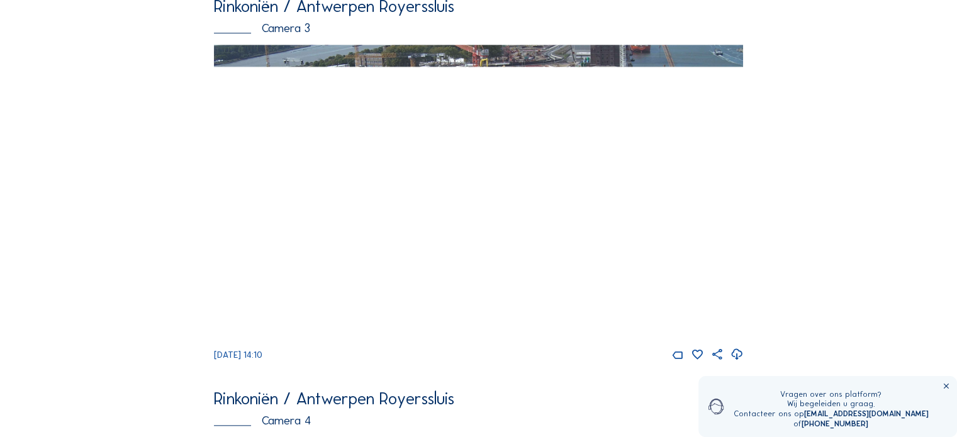
scroll to position [1321, 0]
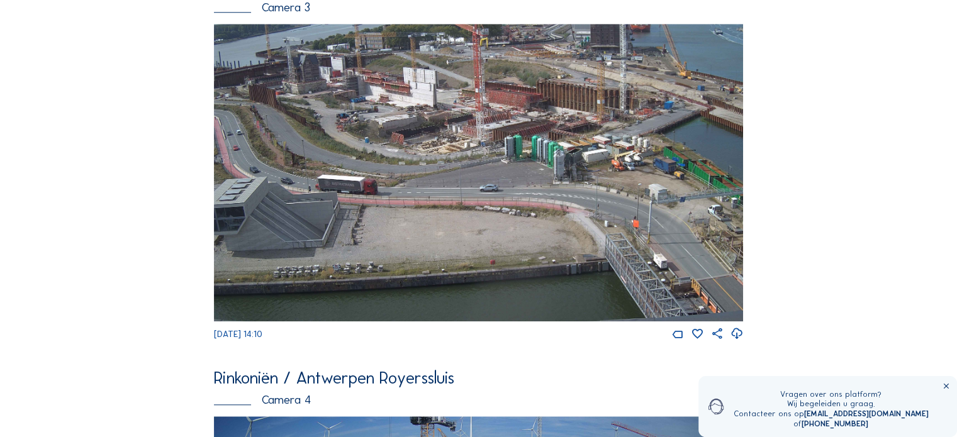
click at [336, 134] on img at bounding box center [478, 173] width 529 height 298
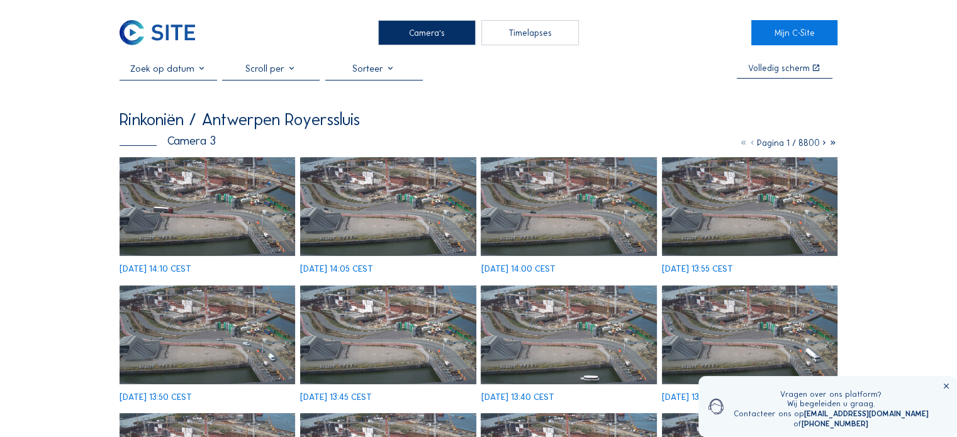
click at [202, 74] on input "text" at bounding box center [169, 68] width 98 height 11
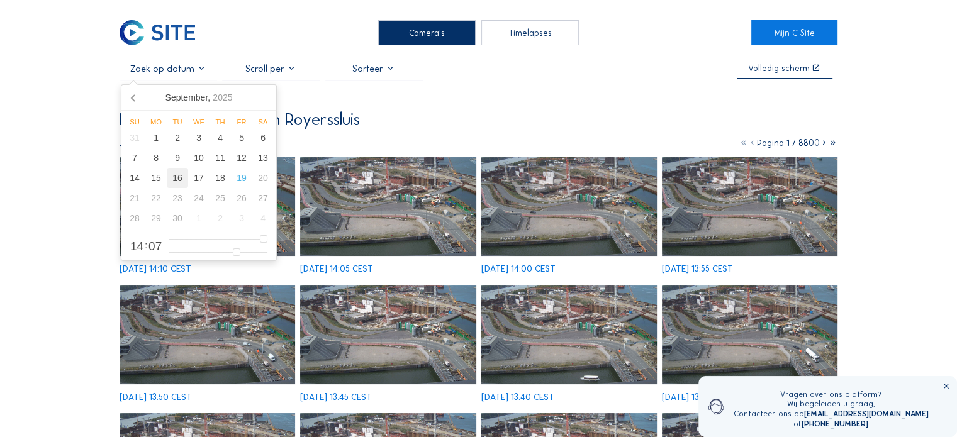
click at [181, 181] on div "16" at bounding box center [177, 178] width 21 height 20
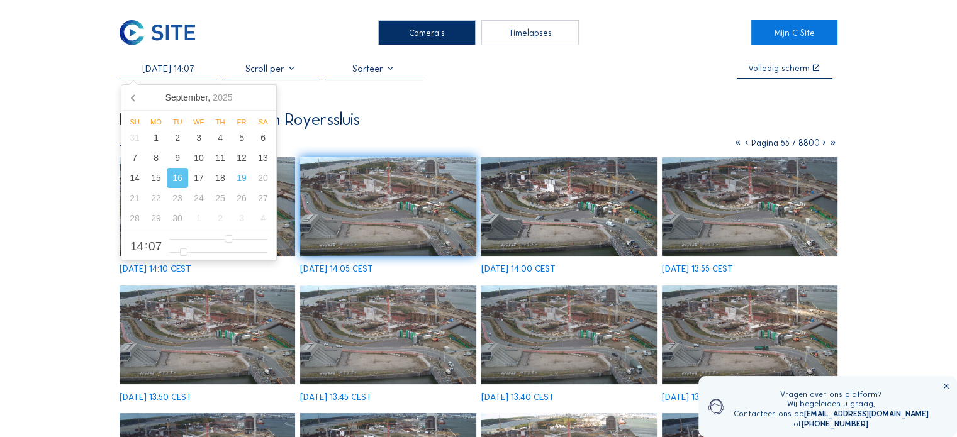
click at [709, 204] on img at bounding box center [750, 206] width 176 height 99
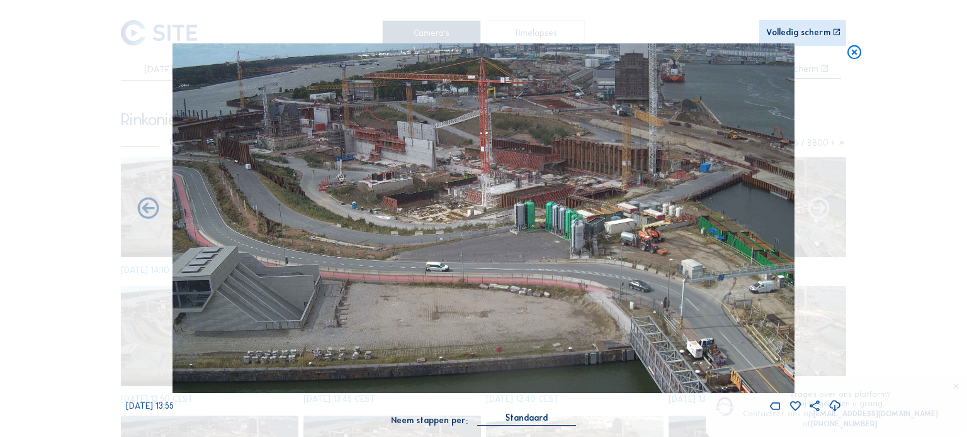
click at [822, 215] on icon at bounding box center [818, 209] width 26 height 26
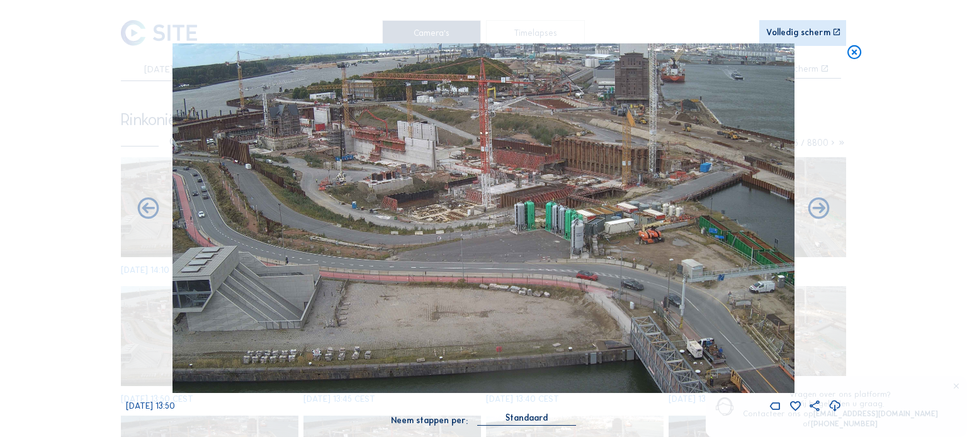
click at [822, 215] on icon at bounding box center [818, 209] width 26 height 26
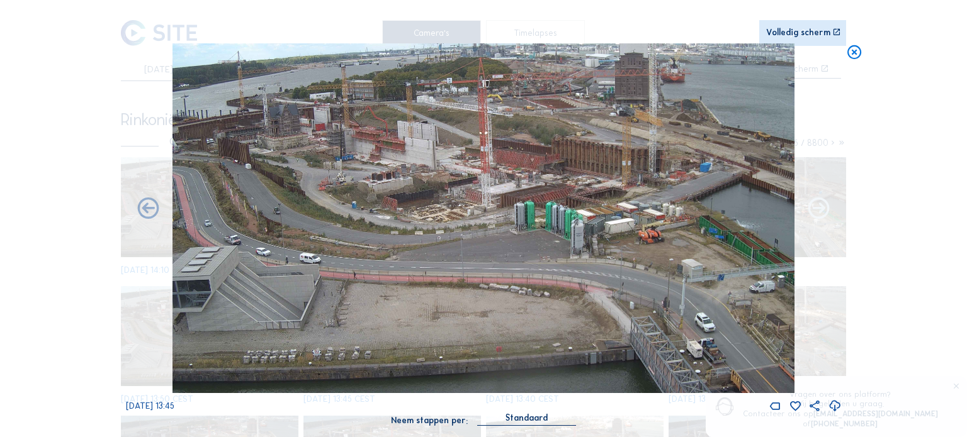
click at [821, 215] on icon at bounding box center [818, 209] width 26 height 26
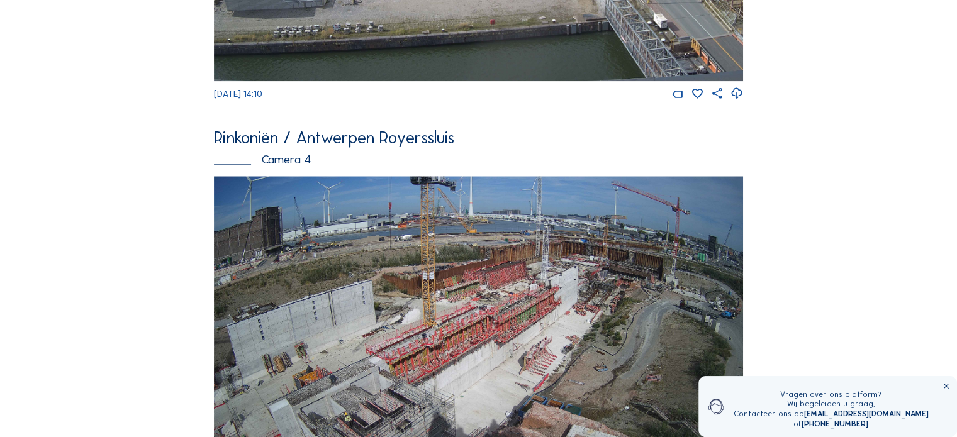
scroll to position [1247, 0]
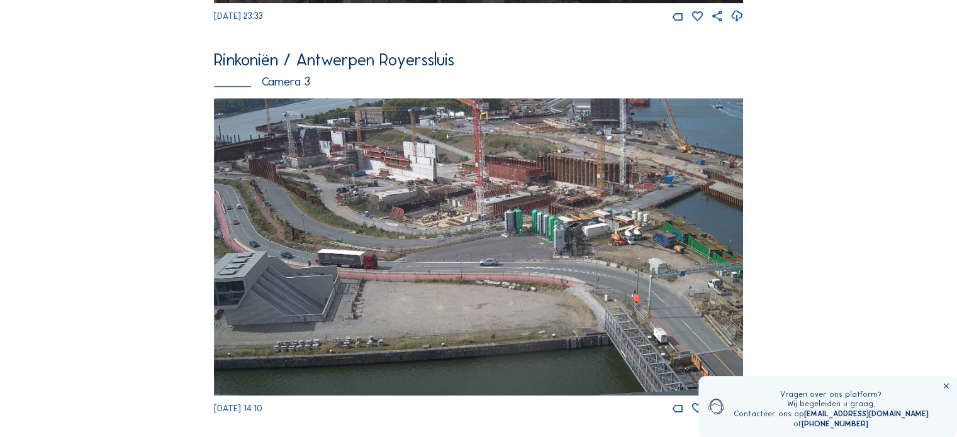
click at [325, 238] on img at bounding box center [478, 247] width 529 height 298
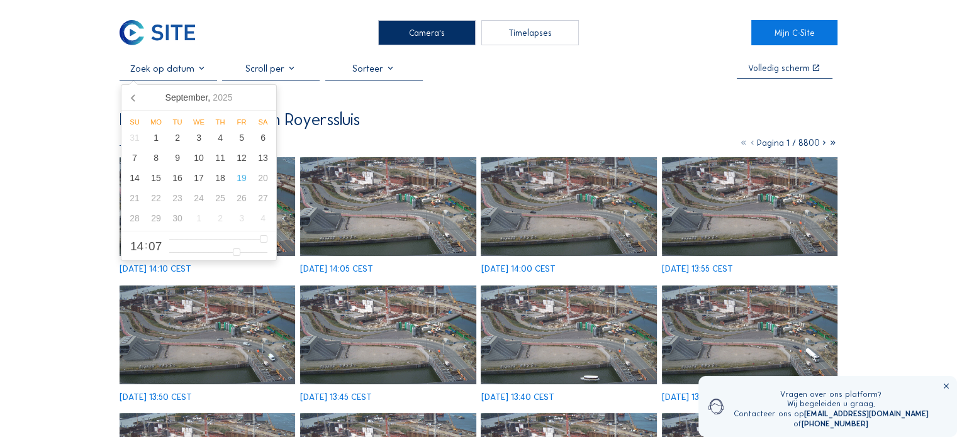
click at [202, 74] on input "text" at bounding box center [169, 68] width 98 height 11
click at [179, 182] on div "16" at bounding box center [177, 178] width 21 height 20
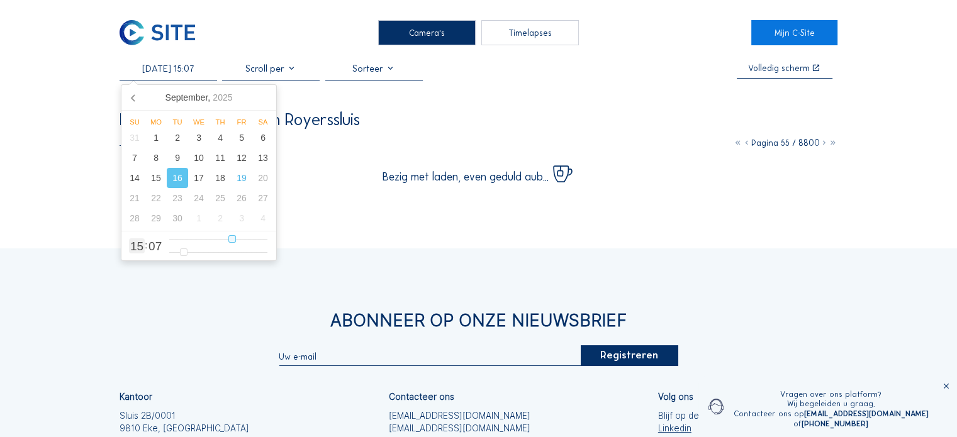
drag, startPoint x: 227, startPoint y: 242, endPoint x: 233, endPoint y: 242, distance: 6.9
click at [233, 242] on input "range" at bounding box center [218, 239] width 98 height 11
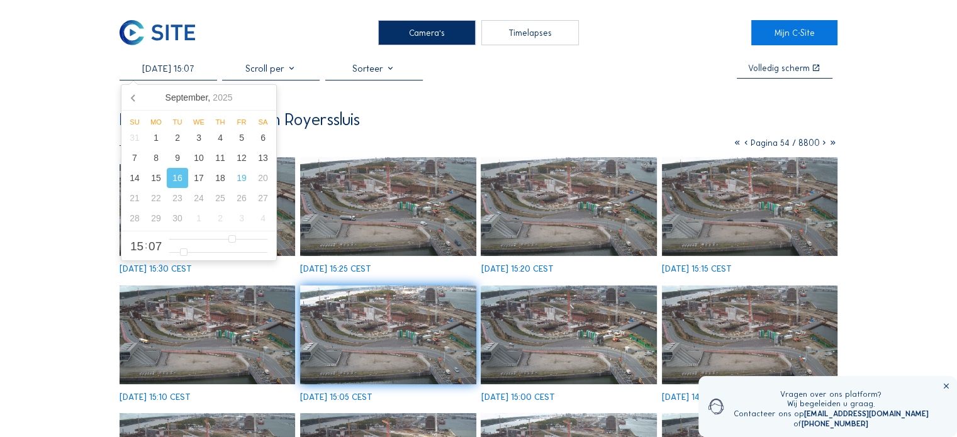
click at [395, 213] on img at bounding box center [388, 206] width 176 height 99
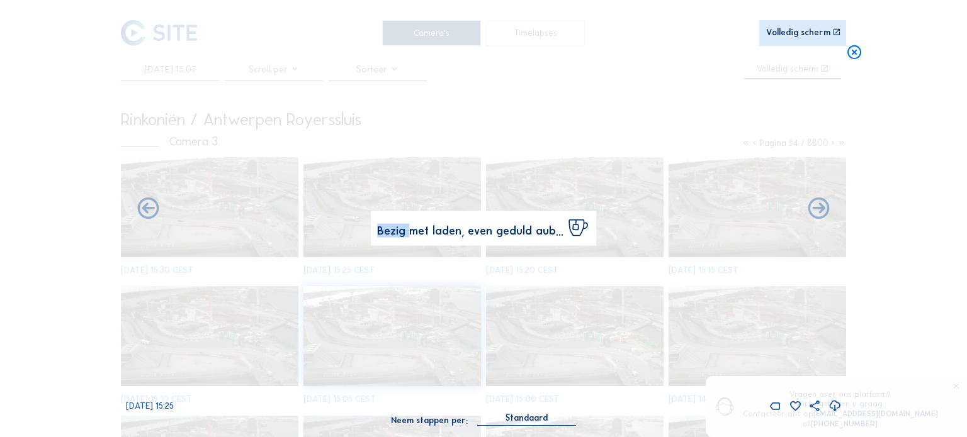
click at [395, 213] on div "Bezig met laden, even geduld aub..." at bounding box center [483, 228] width 225 height 35
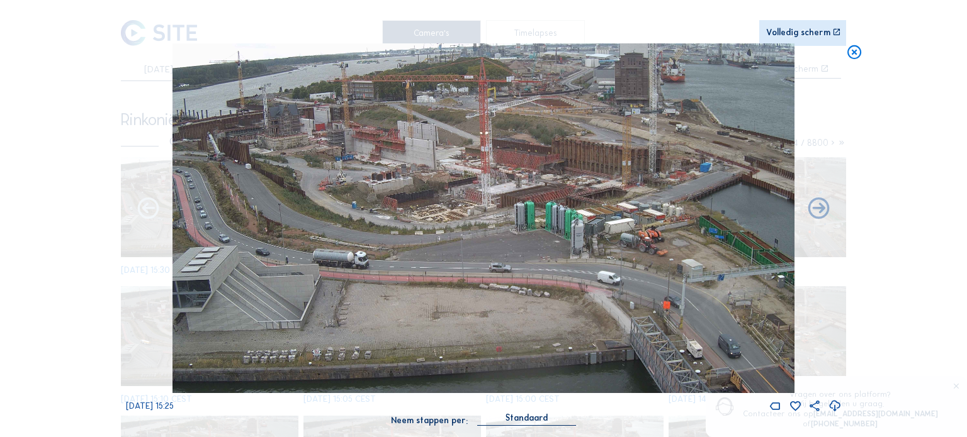
click at [145, 212] on icon at bounding box center [148, 209] width 26 height 26
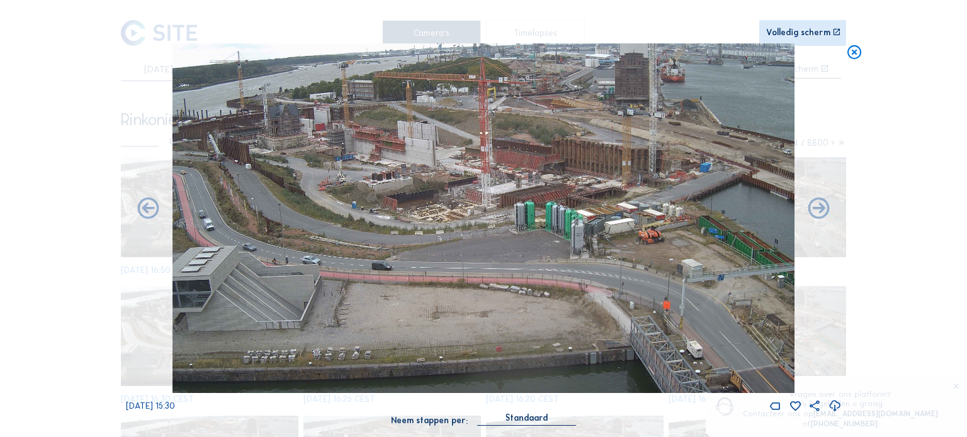
click at [144, 212] on icon at bounding box center [148, 209] width 26 height 26
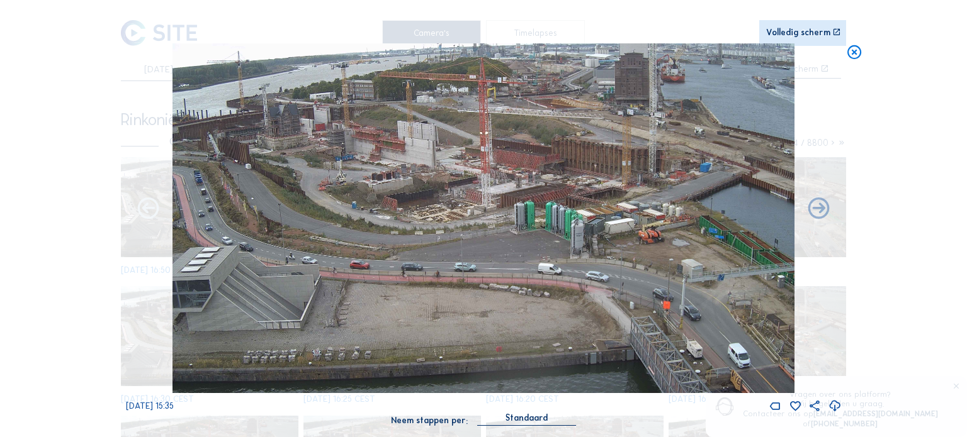
click at [143, 212] on icon at bounding box center [148, 209] width 26 height 26
